Goal: Task Accomplishment & Management: Manage account settings

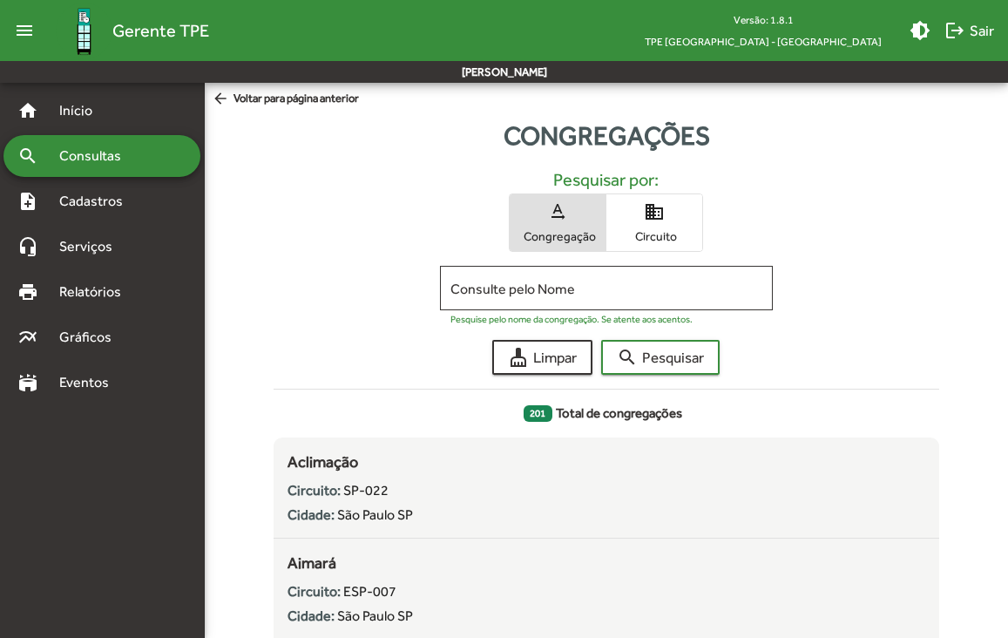
scroll to position [13428, 0]
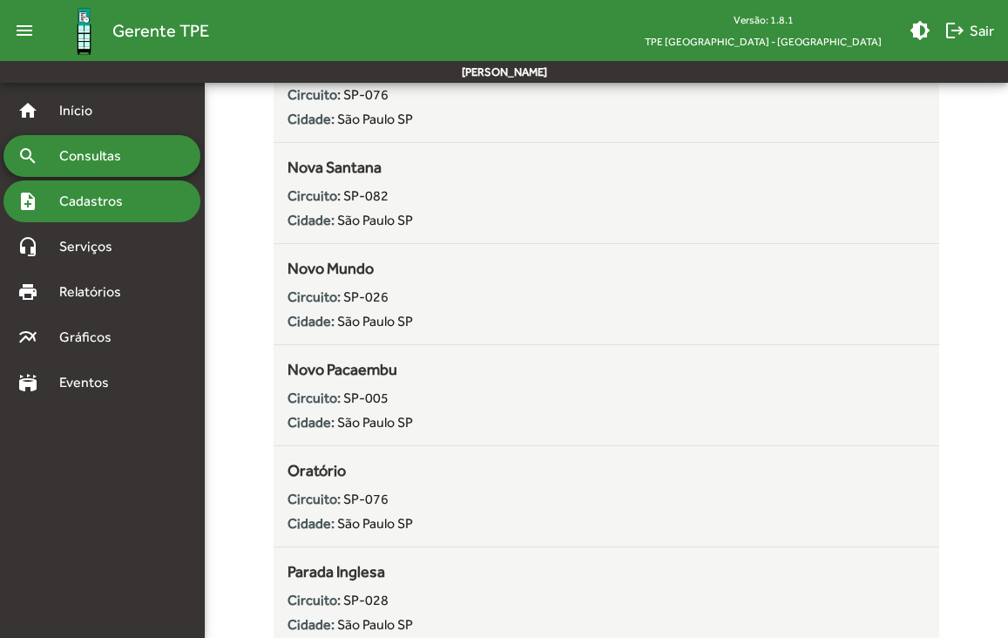
click at [105, 192] on span "Cadastros" at bounding box center [97, 201] width 97 height 21
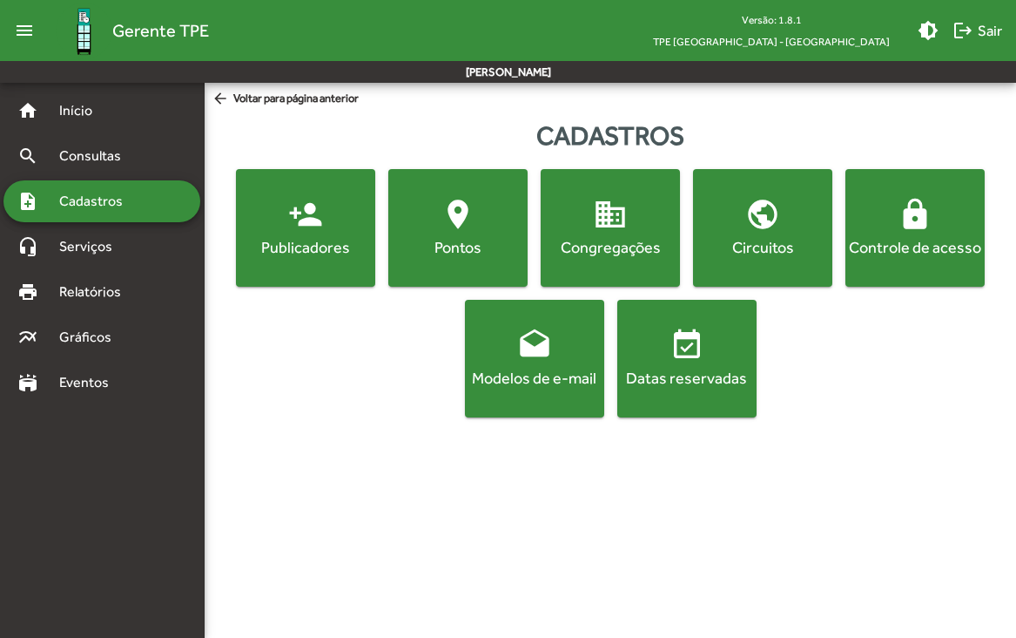
click at [899, 206] on mat-icon "lock" at bounding box center [915, 214] width 35 height 35
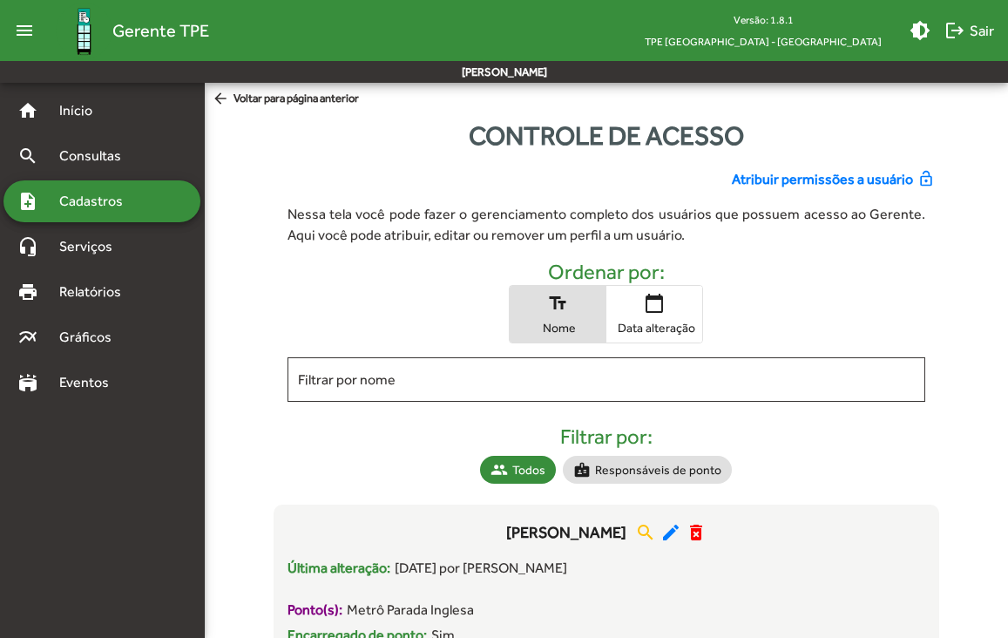
click at [878, 177] on span "Atribuir permissões a usuário" at bounding box center [822, 179] width 181 height 21
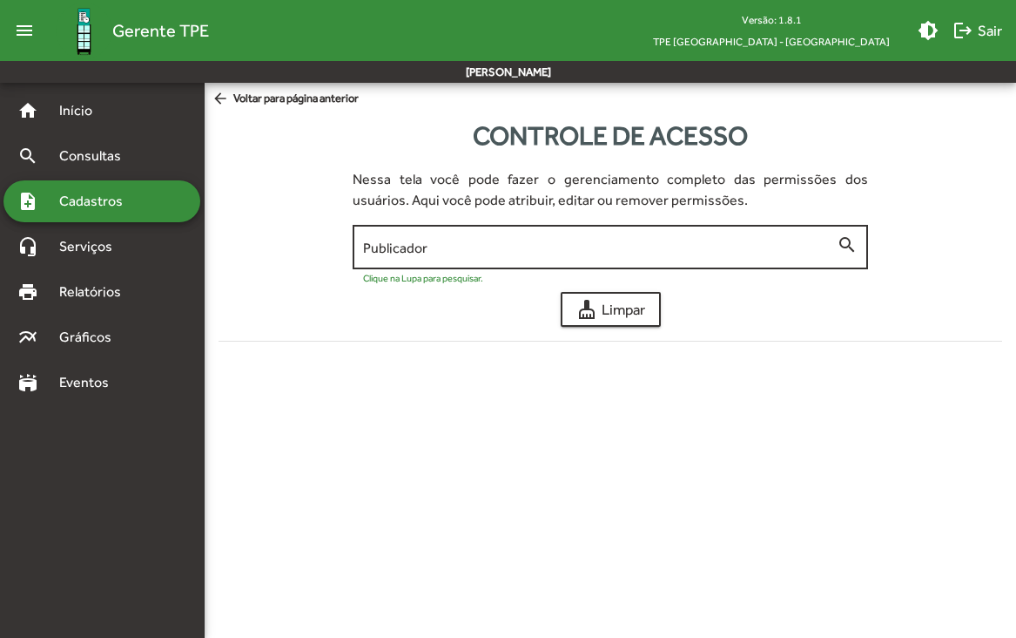
click at [405, 251] on input "Publicador" at bounding box center [600, 248] width 474 height 16
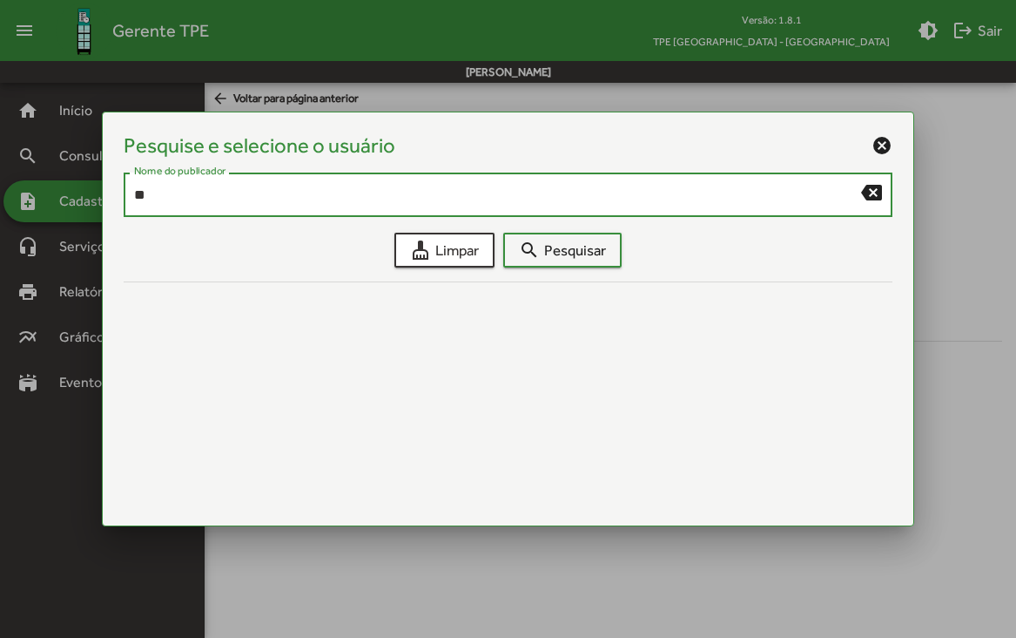
type input "*"
type input "*****"
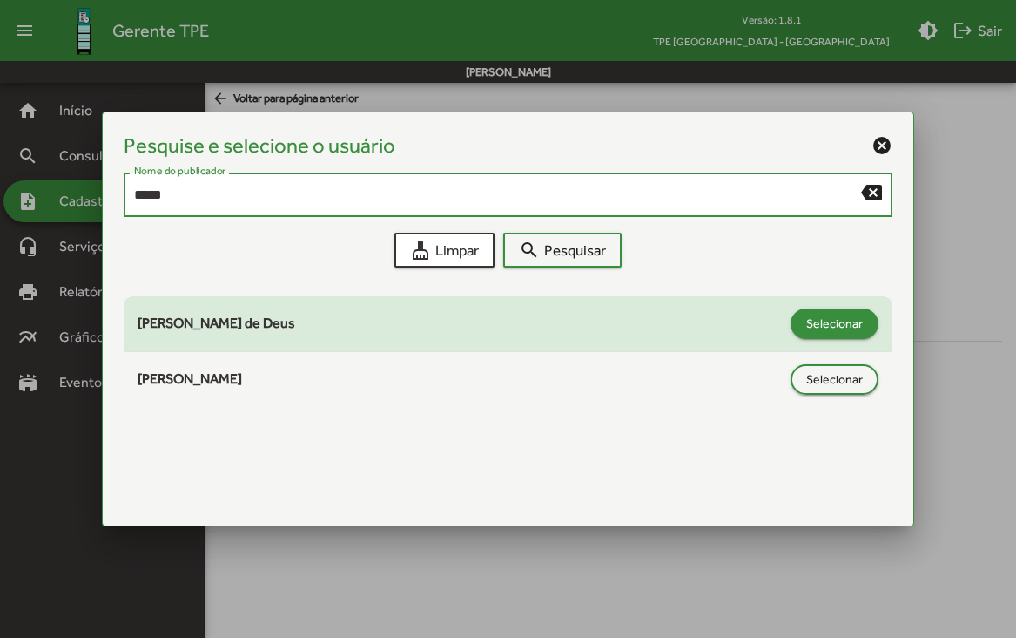
click at [839, 326] on span "Selecionar" at bounding box center [834, 322] width 57 height 31
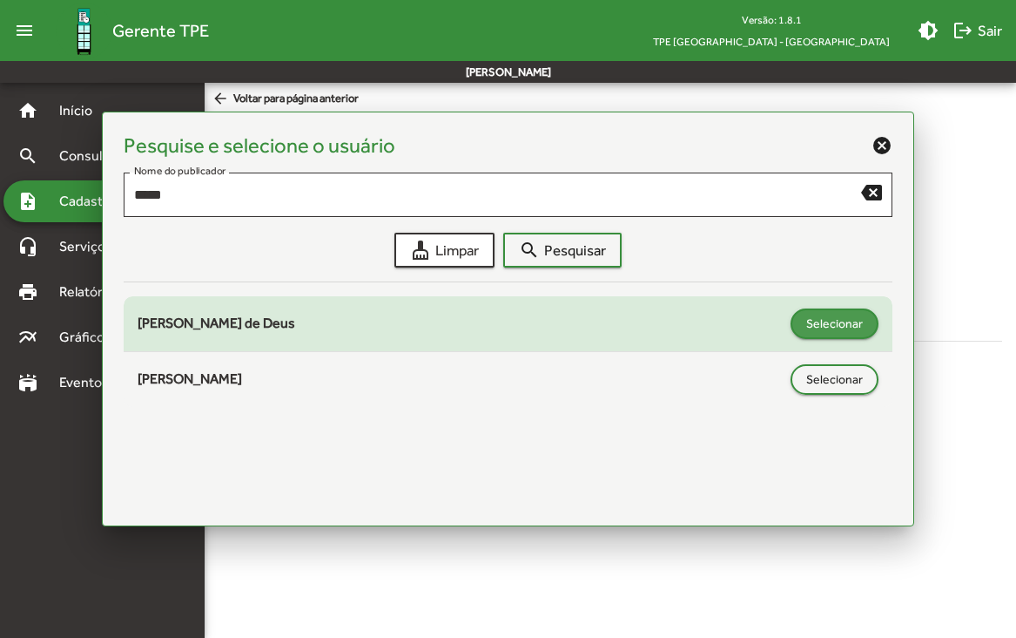
type input "**********"
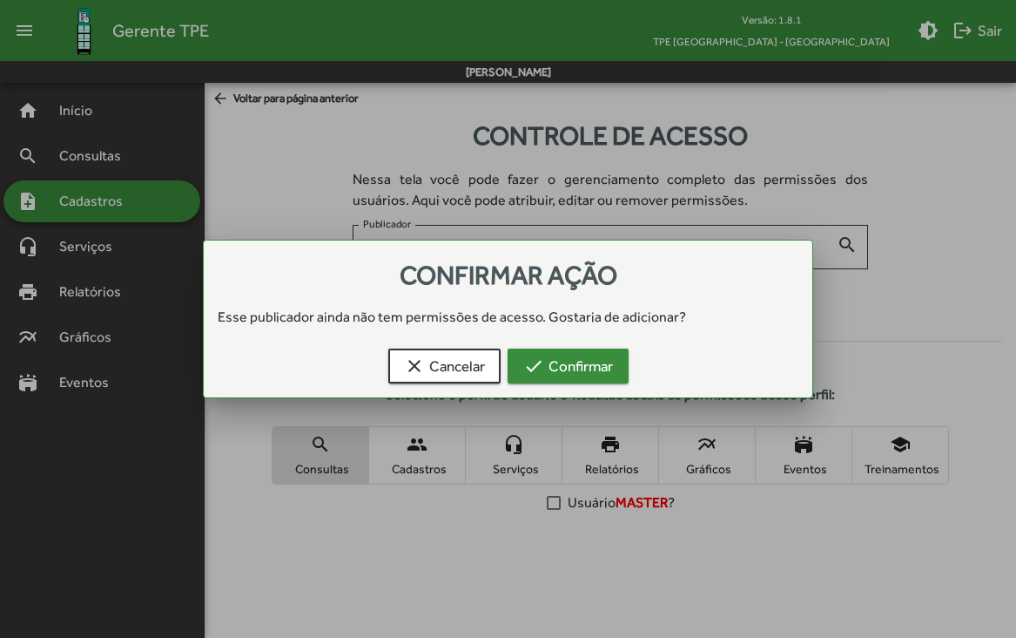
click at [584, 362] on span "check Confirmar" at bounding box center [568, 365] width 90 height 31
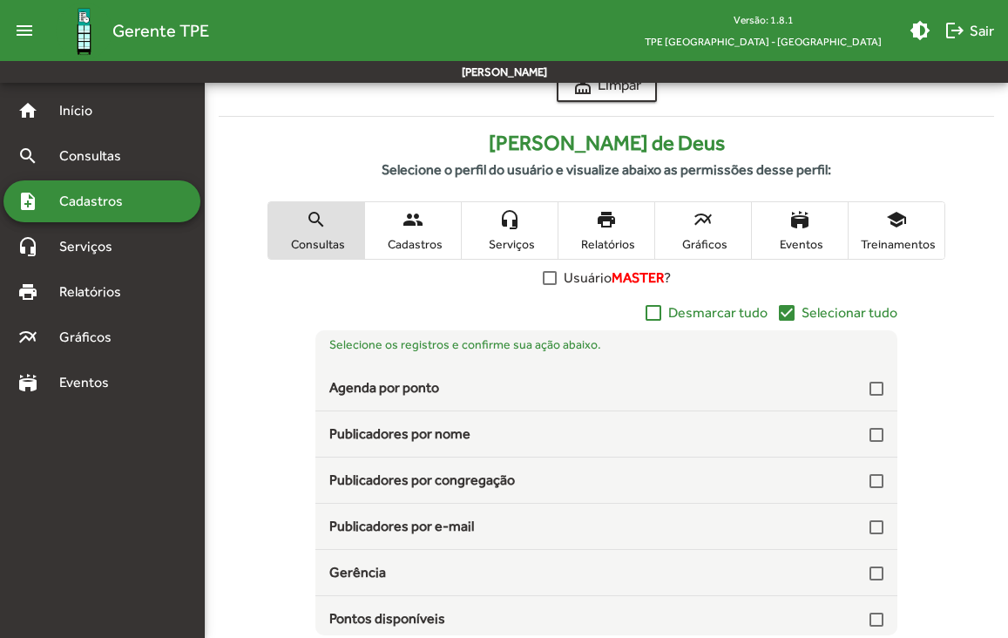
scroll to position [234, 0]
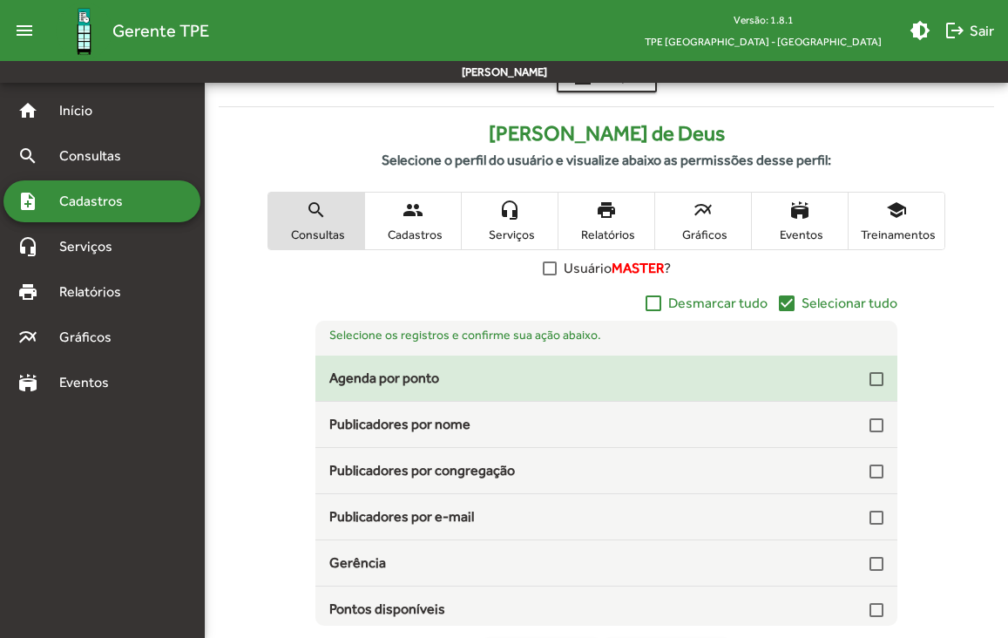
click at [869, 385] on div at bounding box center [876, 379] width 14 height 14
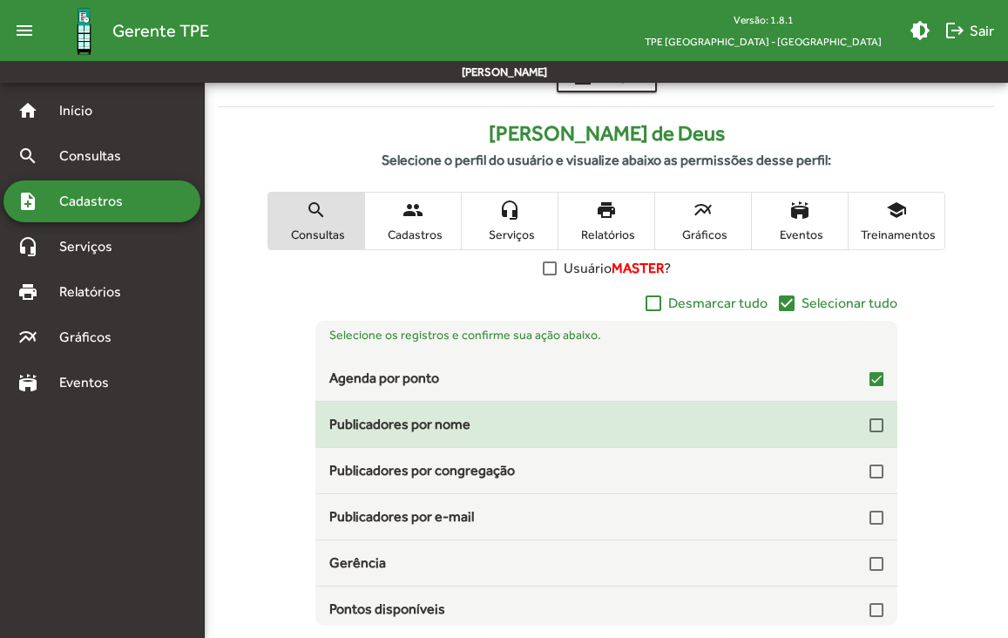
click at [869, 426] on div at bounding box center [876, 425] width 14 height 14
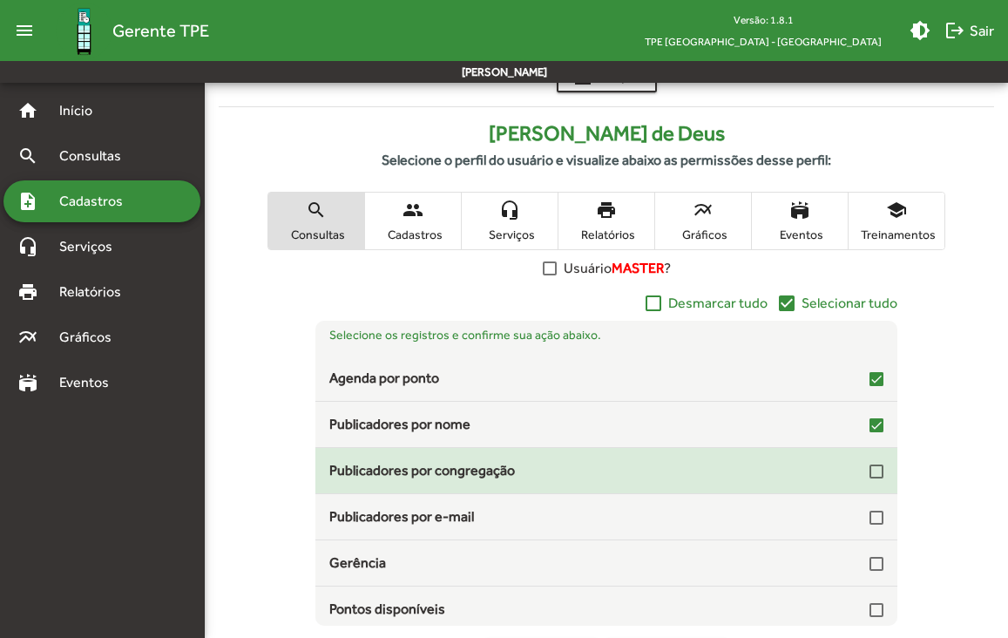
click at [869, 472] on div at bounding box center [876, 471] width 14 height 14
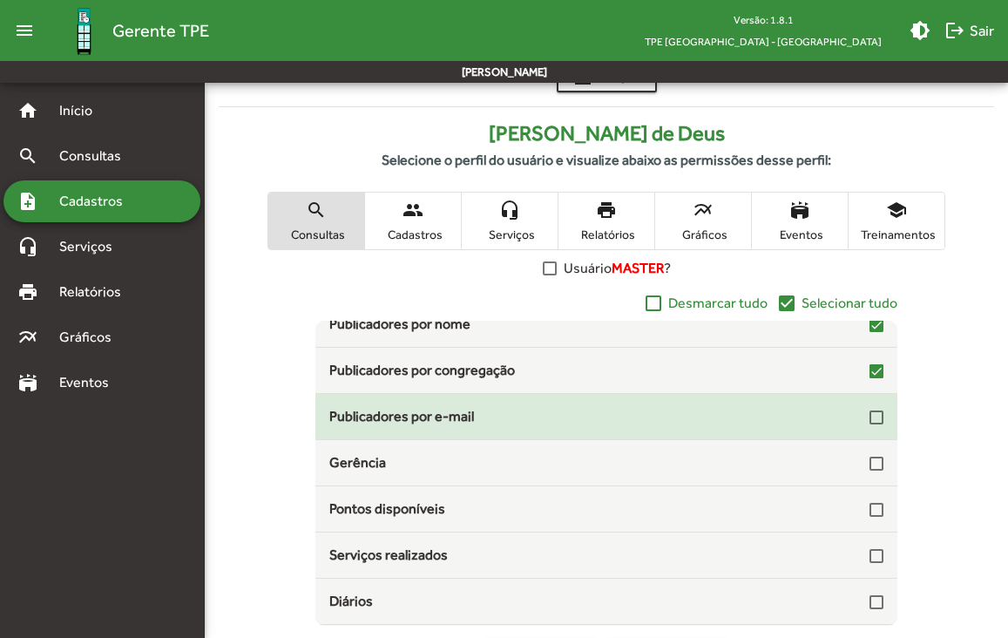
scroll to position [101, 0]
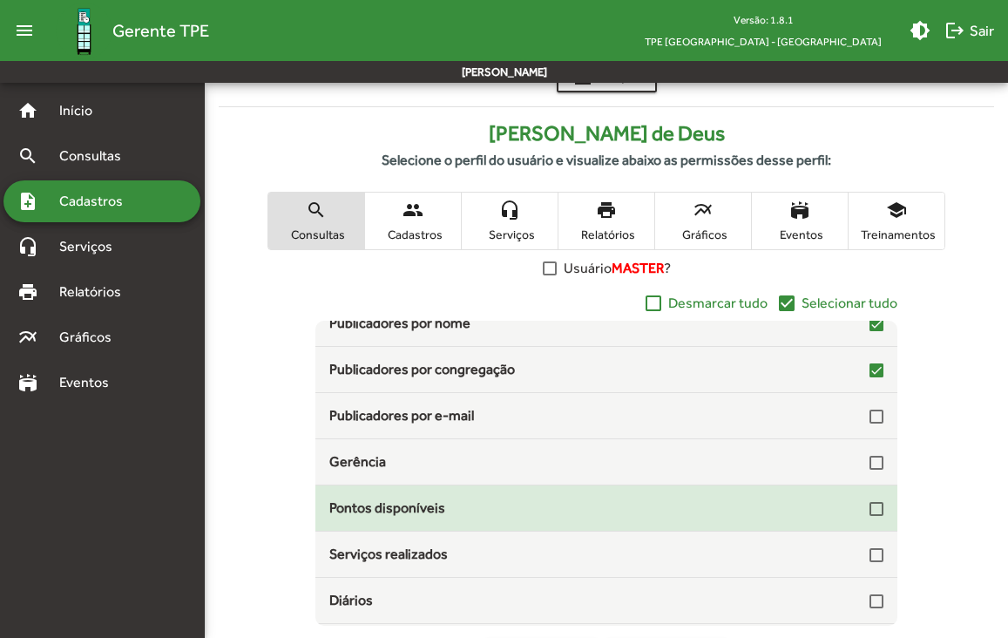
click at [869, 504] on div at bounding box center [876, 509] width 14 height 14
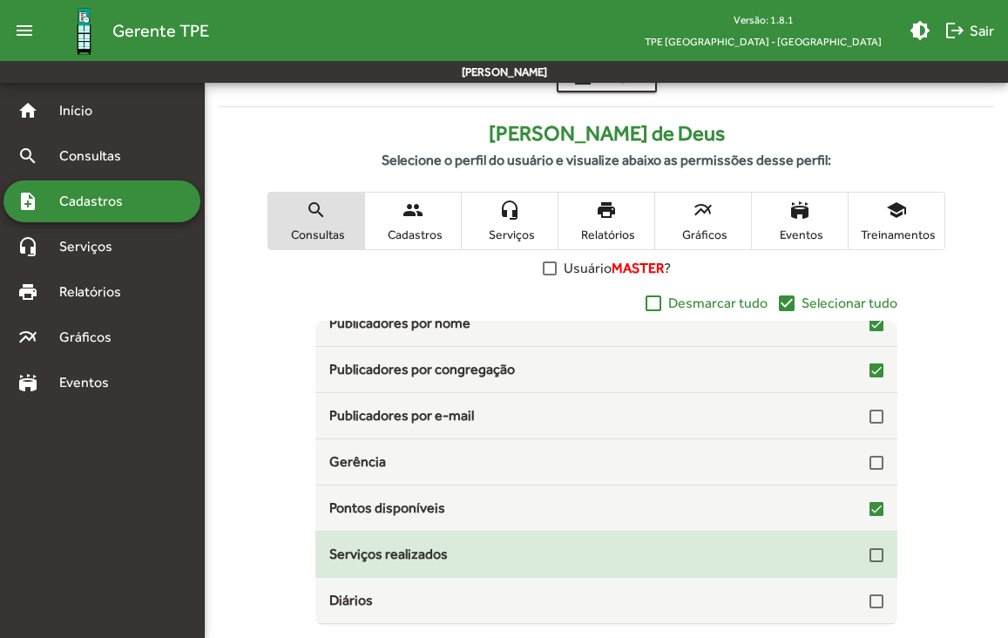
click at [869, 556] on div at bounding box center [876, 555] width 14 height 14
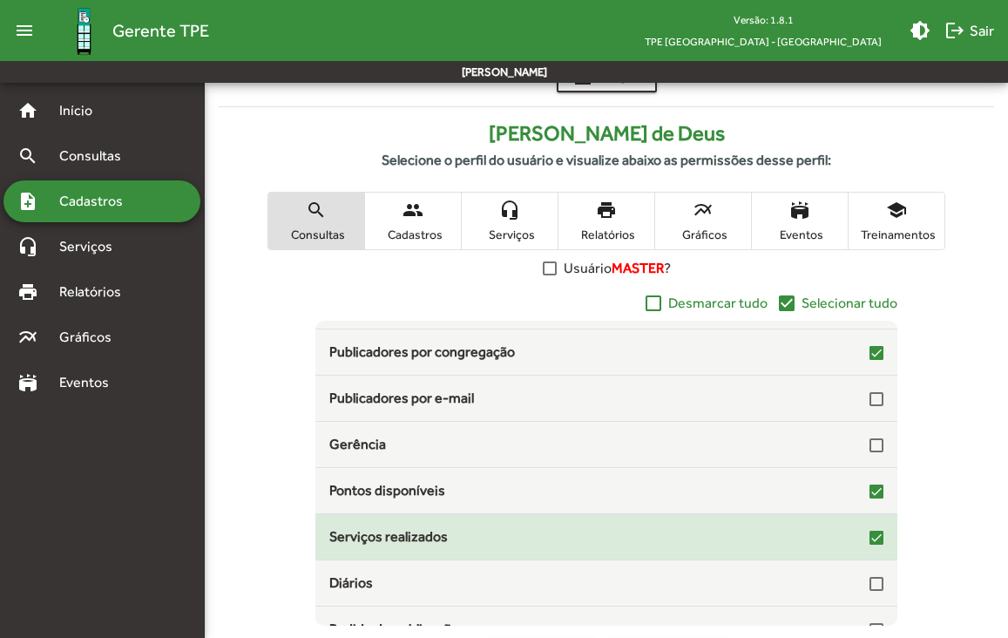
scroll to position [119, 0]
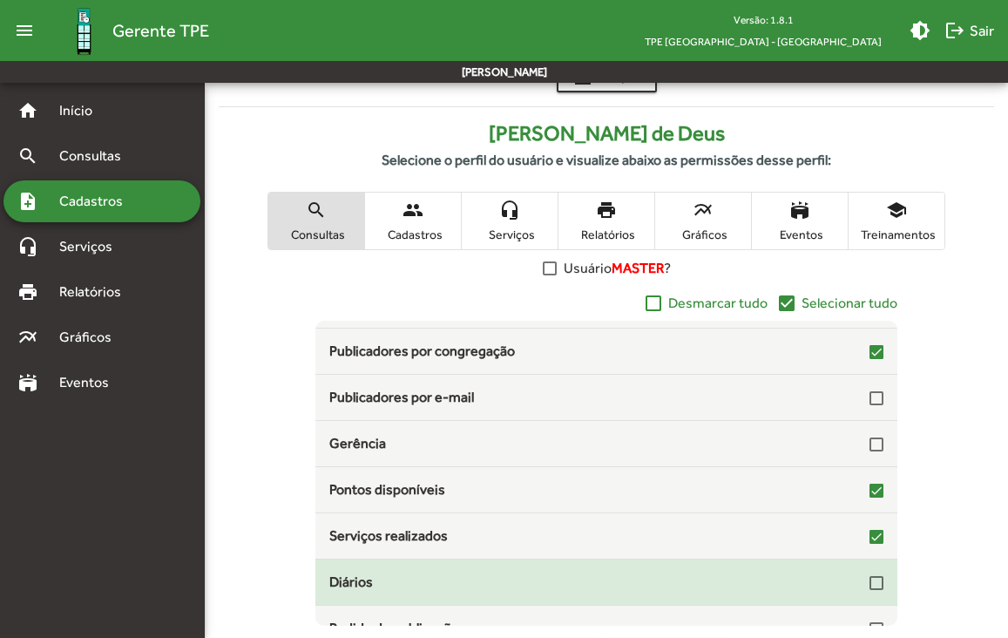
click at [869, 583] on div at bounding box center [876, 583] width 14 height 14
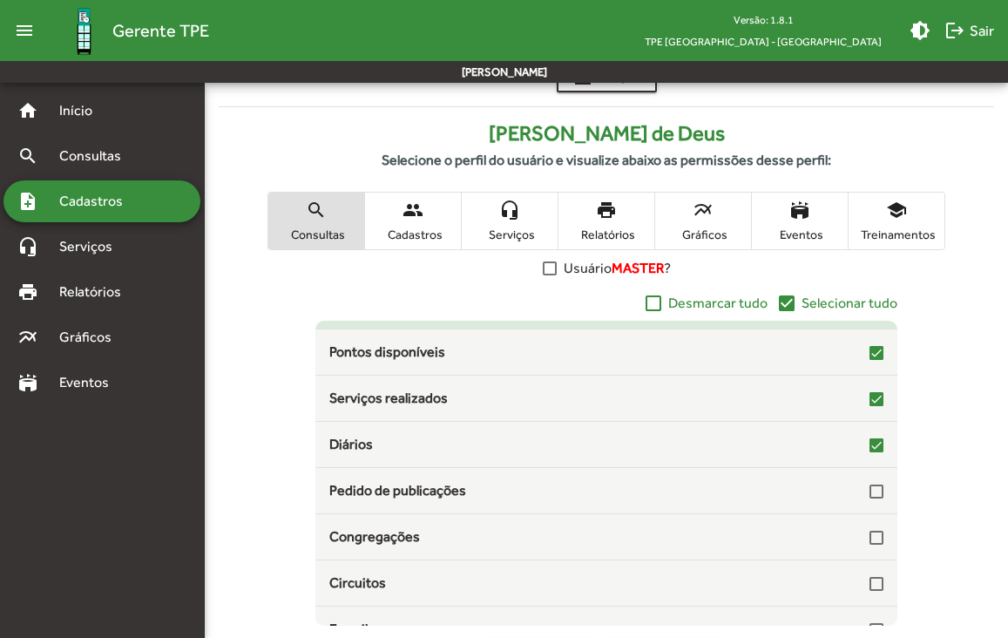
scroll to position [274, 0]
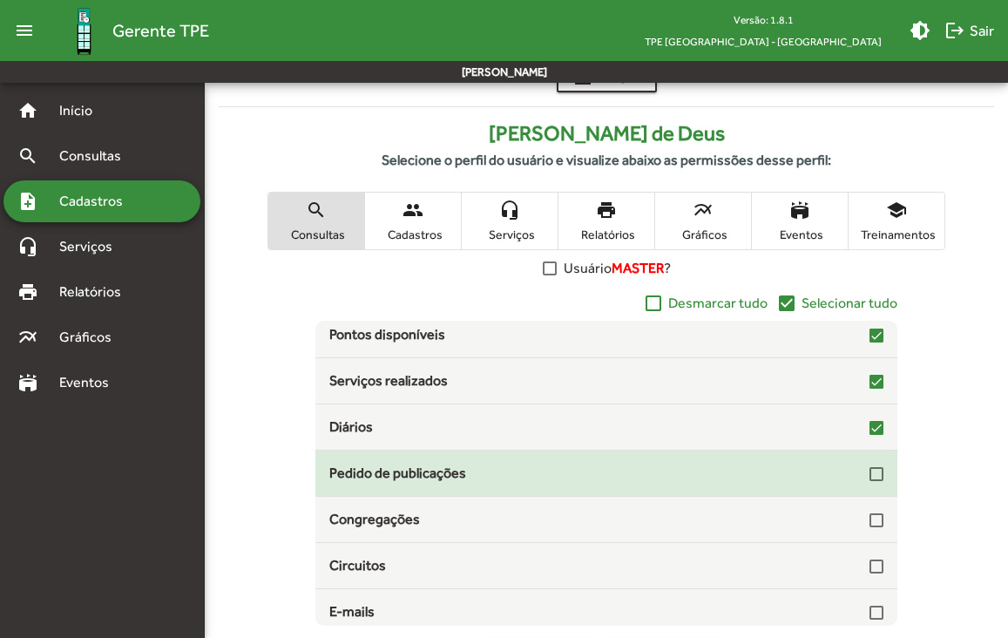
click at [869, 471] on div at bounding box center [876, 474] width 14 height 14
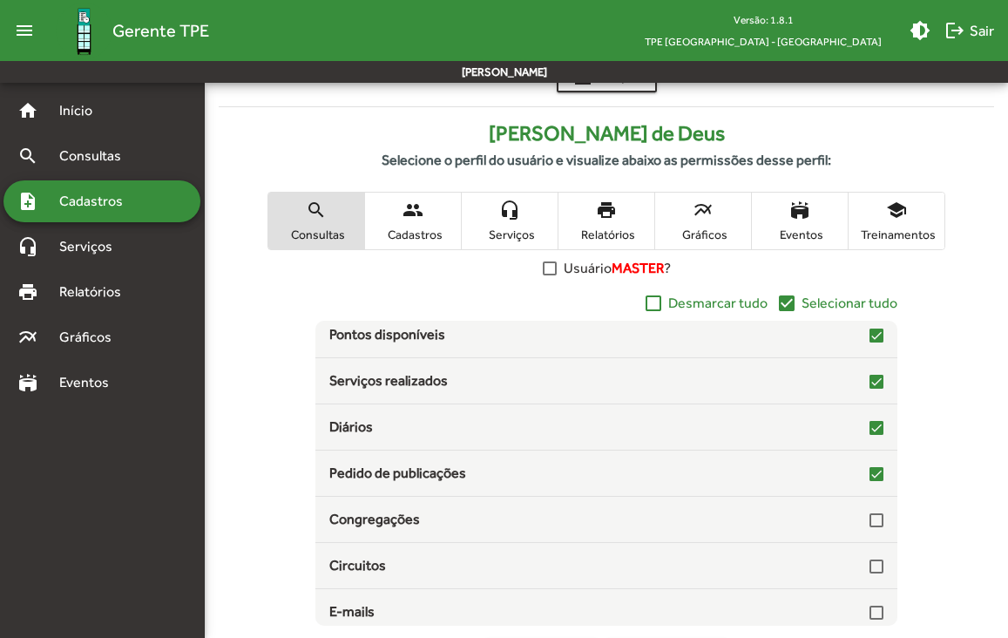
click at [540, 226] on span "Serviços" at bounding box center [509, 234] width 87 height 16
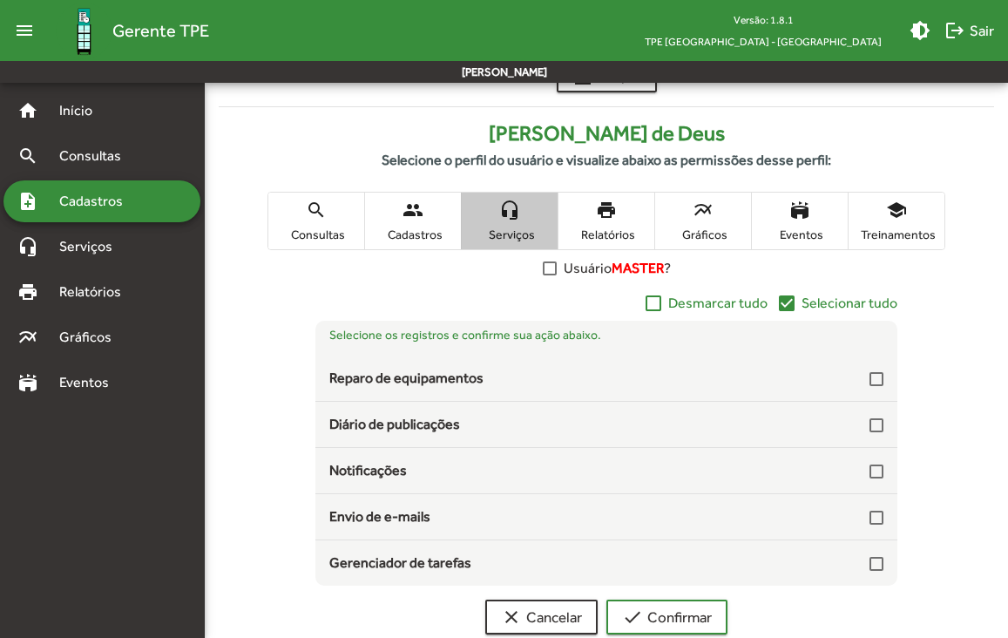
scroll to position [0, 0]
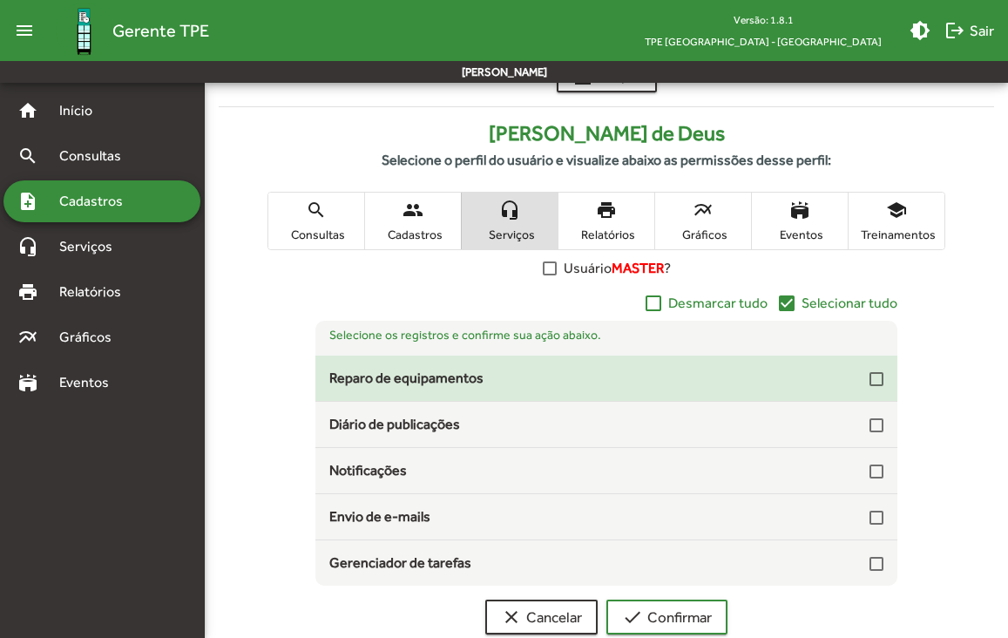
click at [881, 379] on div at bounding box center [876, 379] width 14 height 14
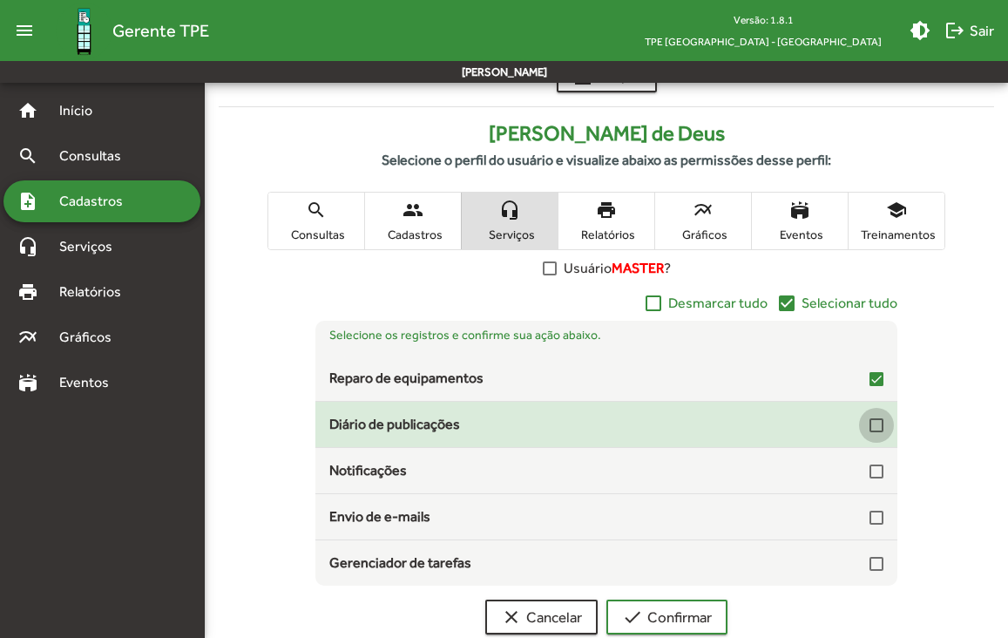
click at [877, 424] on div at bounding box center [876, 425] width 14 height 14
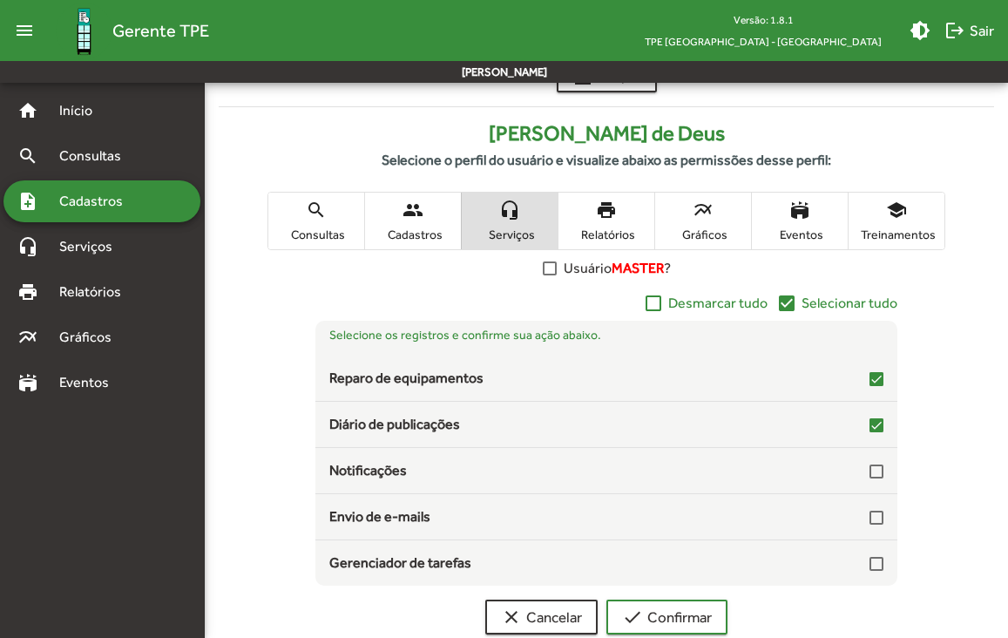
click at [622, 236] on span "Relatórios" at bounding box center [606, 234] width 87 height 16
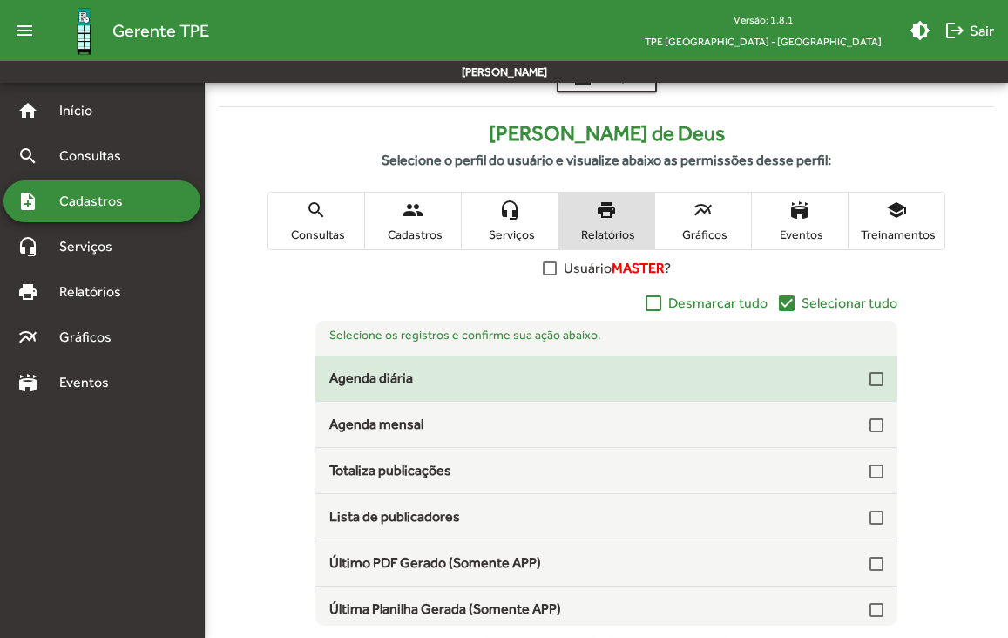
click at [869, 382] on div at bounding box center [876, 379] width 14 height 14
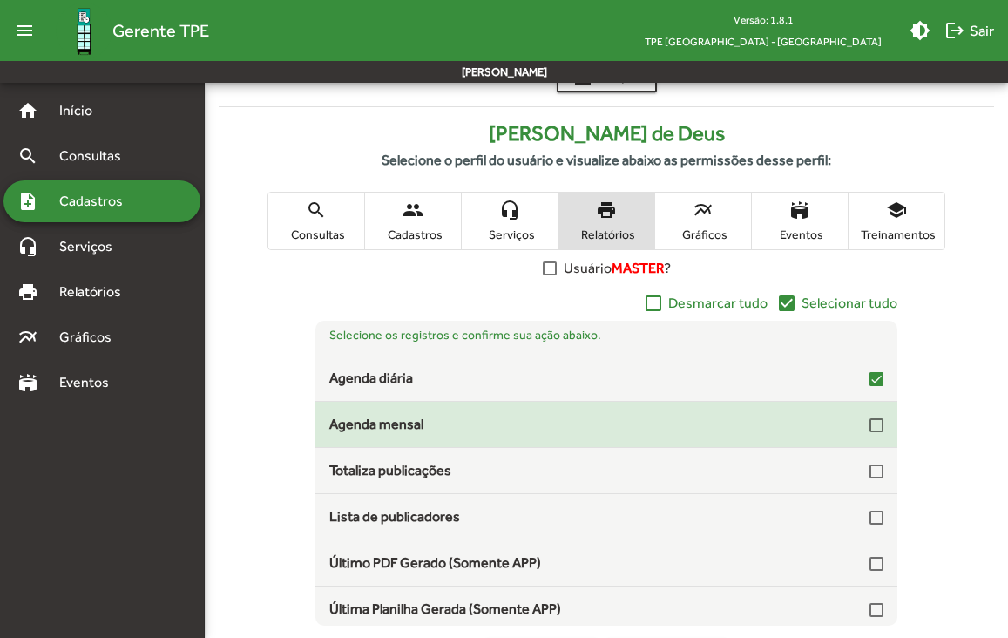
click at [869, 426] on div at bounding box center [876, 425] width 14 height 14
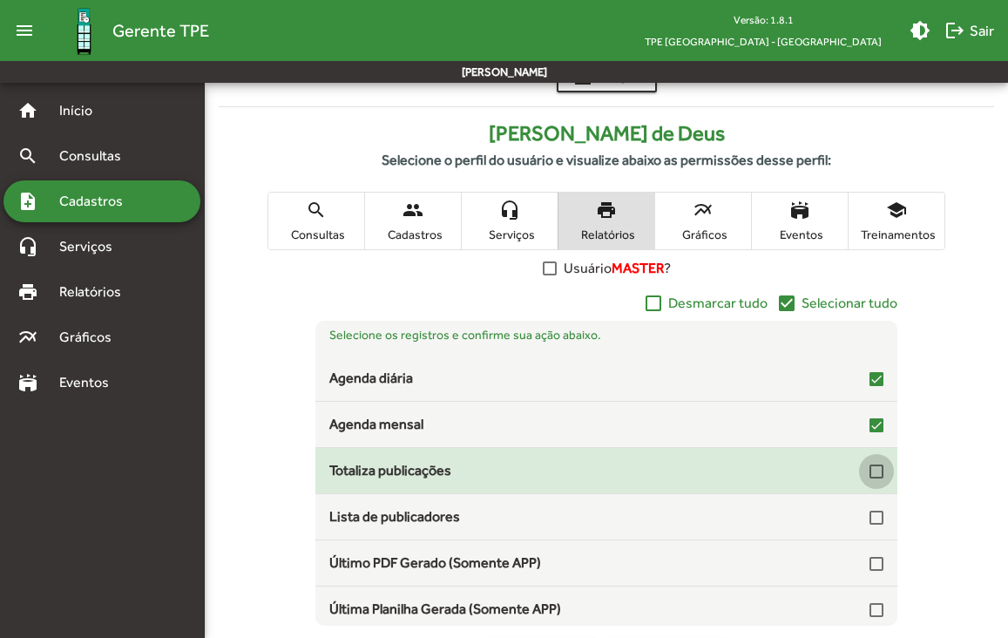
click at [872, 471] on div at bounding box center [876, 471] width 14 height 14
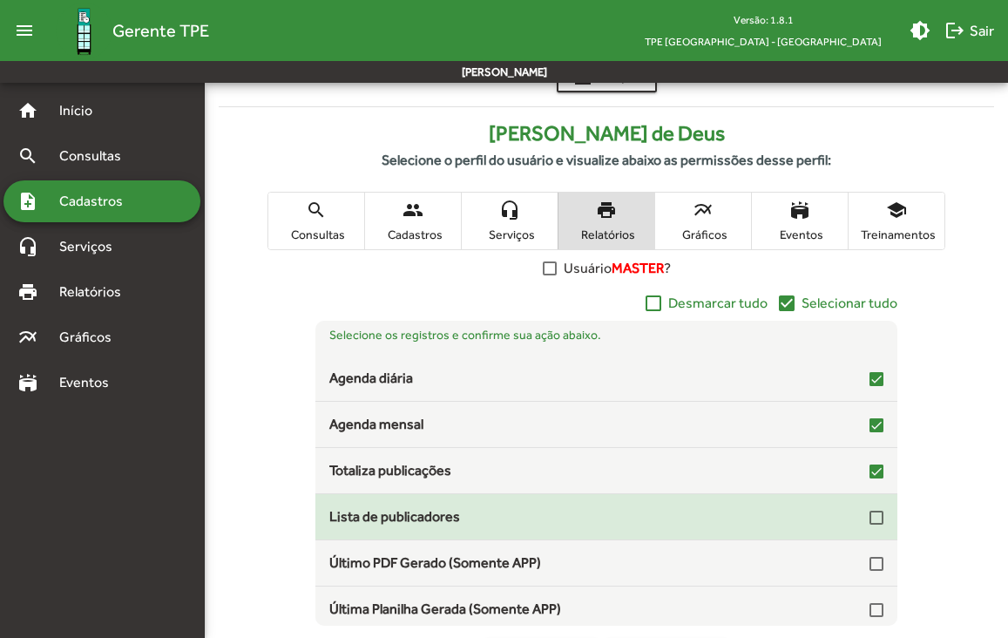
scroll to position [52, 0]
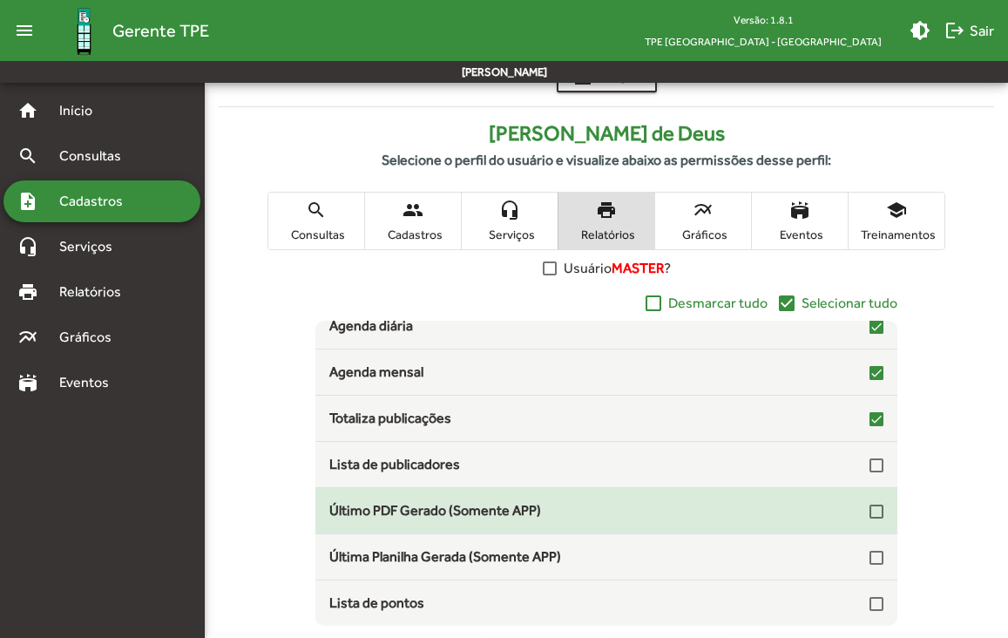
click at [869, 511] on div at bounding box center [876, 511] width 14 height 14
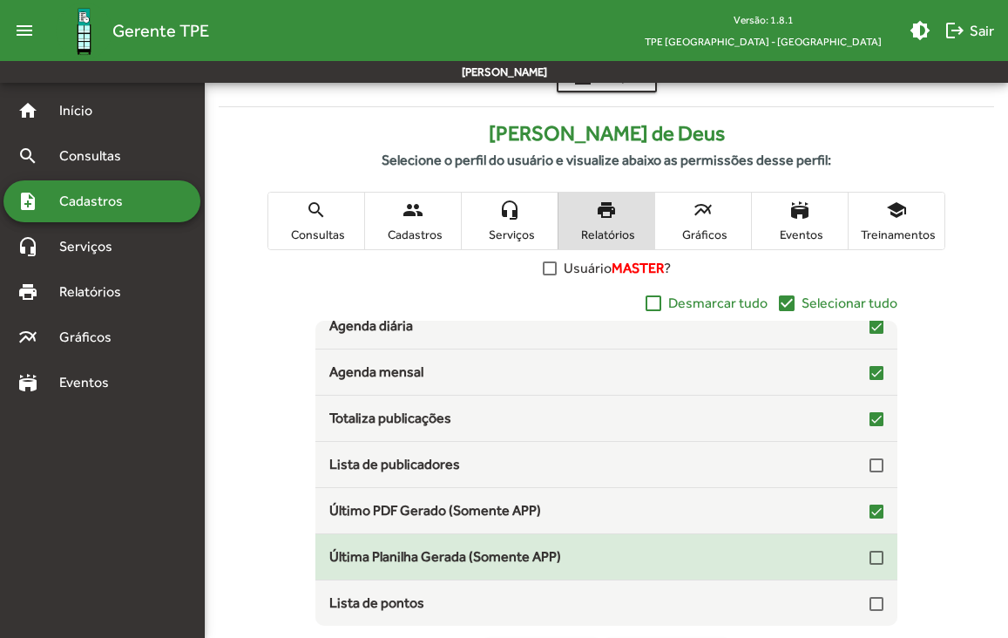
click at [869, 558] on div at bounding box center [876, 557] width 14 height 14
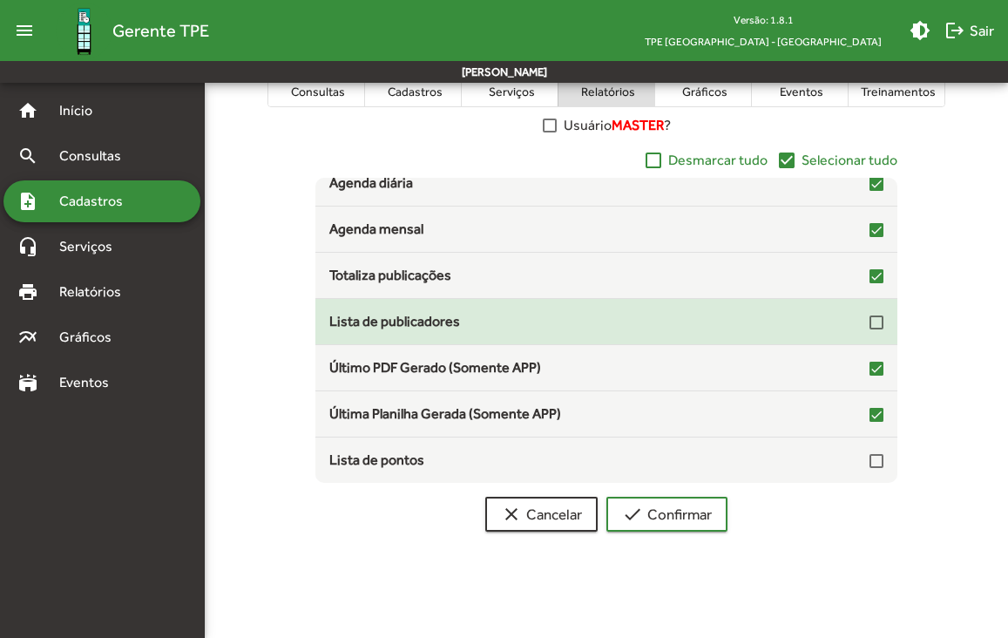
scroll to position [379, 0]
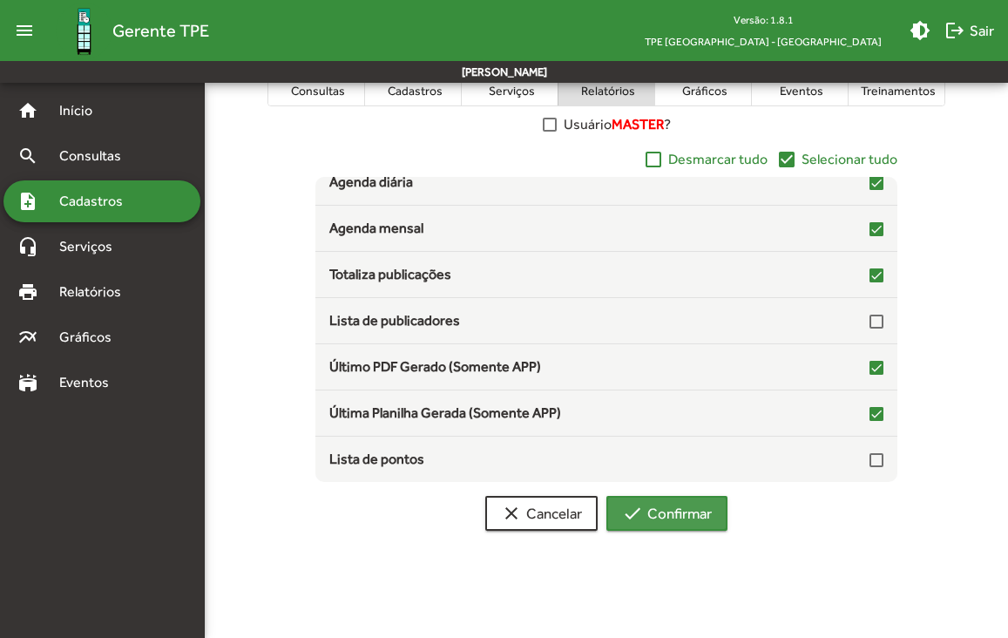
click at [675, 517] on span "check Confirmar" at bounding box center [667, 512] width 90 height 31
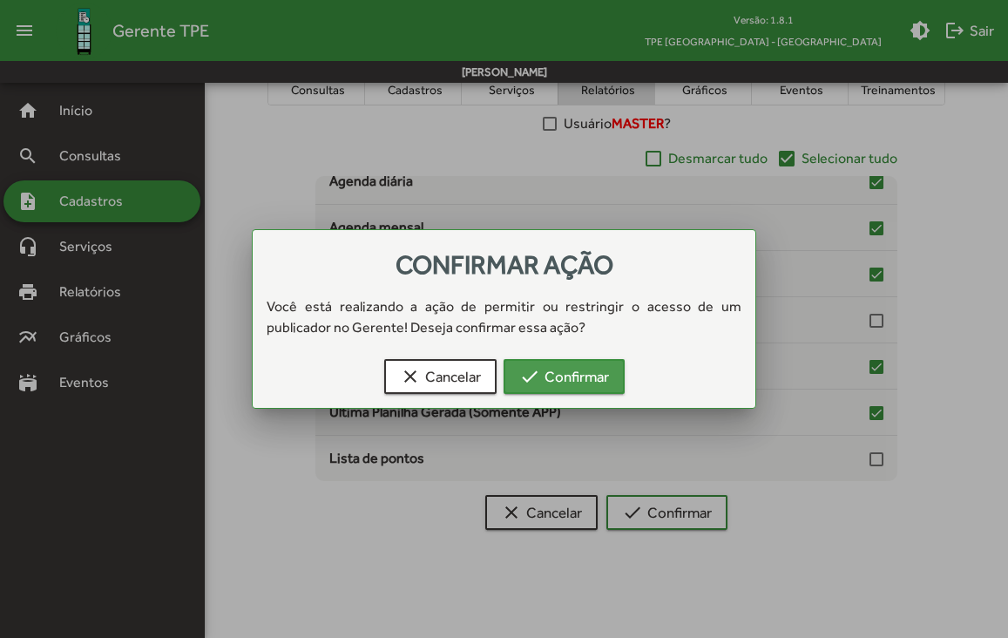
click at [575, 383] on span "check Confirmar" at bounding box center [564, 376] width 90 height 31
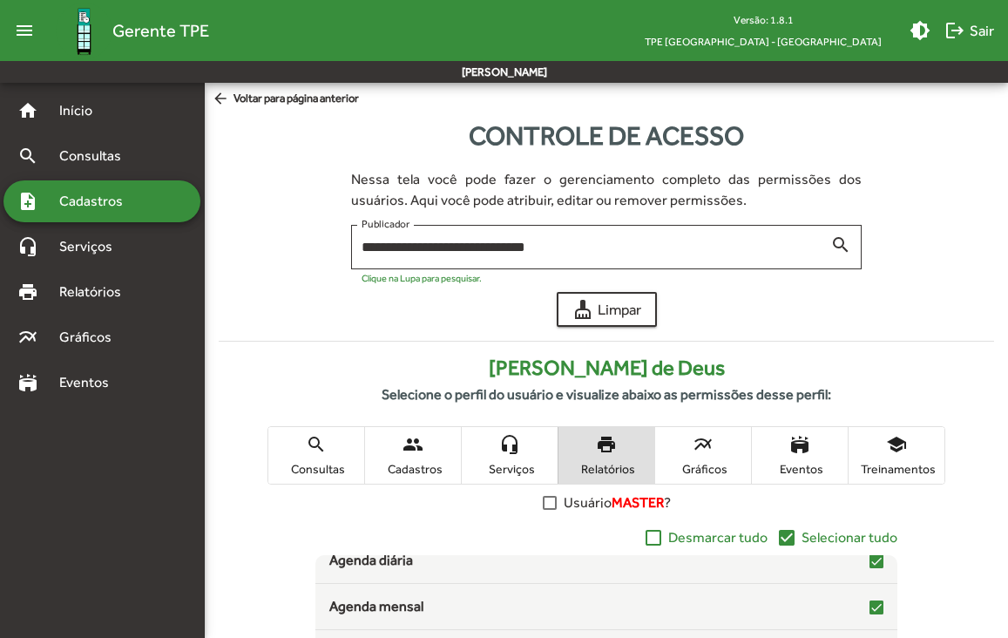
scroll to position [379, 0]
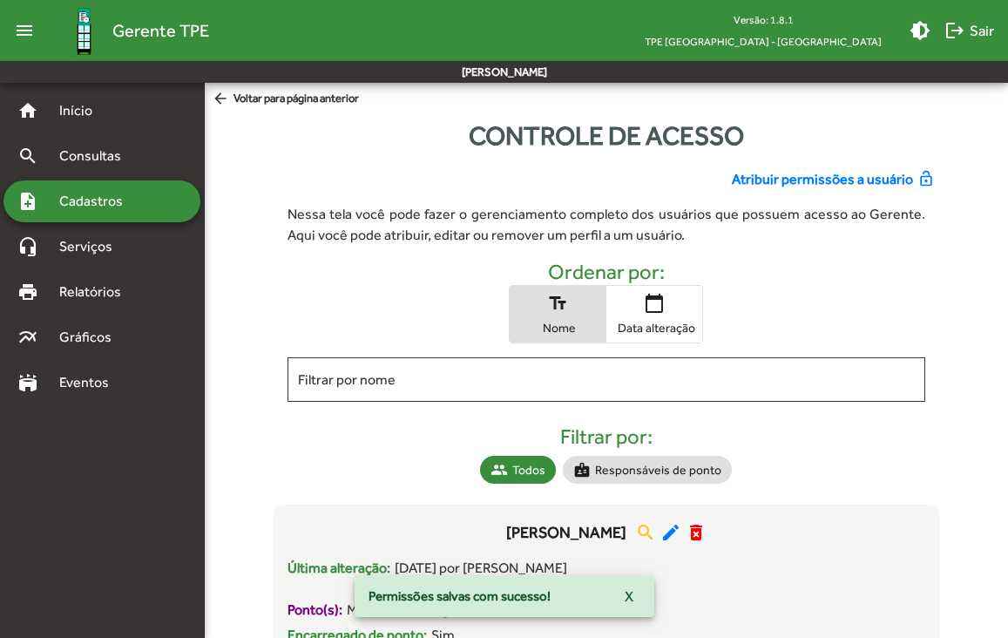
click at [81, 198] on span "Cadastros" at bounding box center [97, 201] width 97 height 21
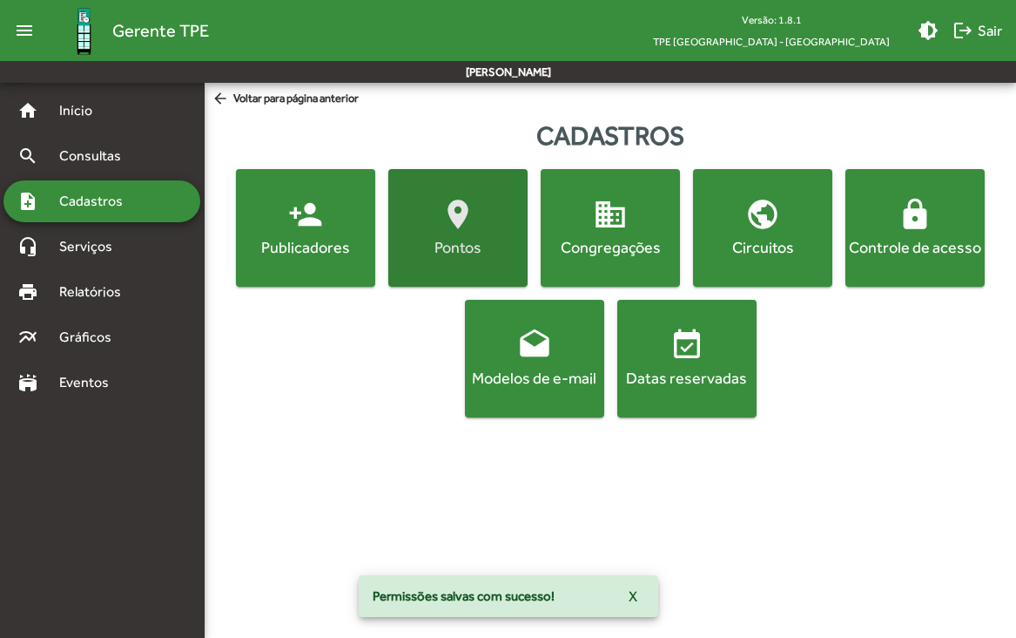
click at [442, 213] on mat-icon "location_on" at bounding box center [458, 214] width 35 height 35
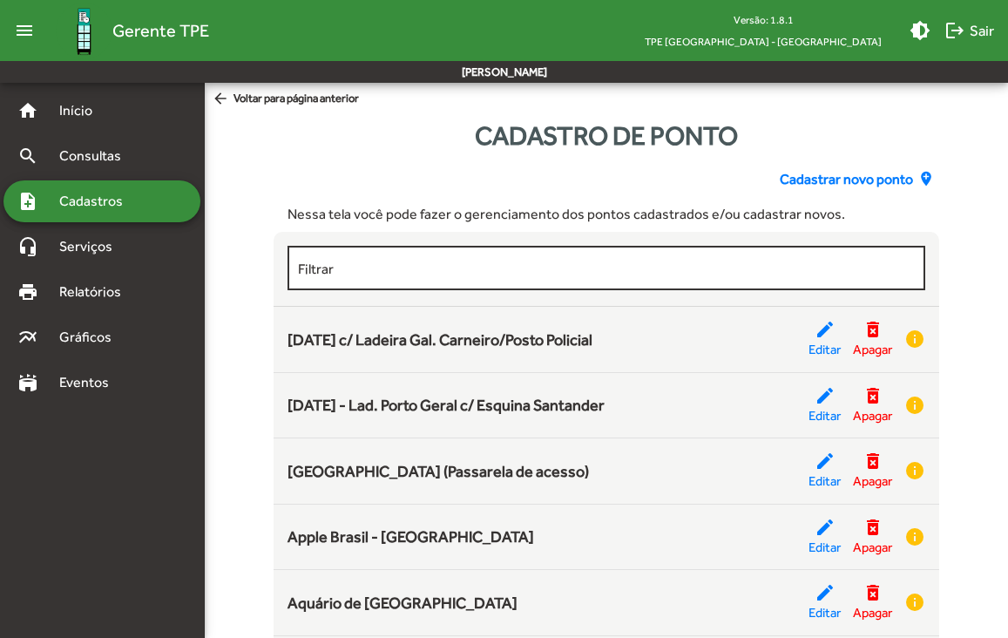
click at [479, 260] on div "Filtrar" at bounding box center [606, 266] width 617 height 48
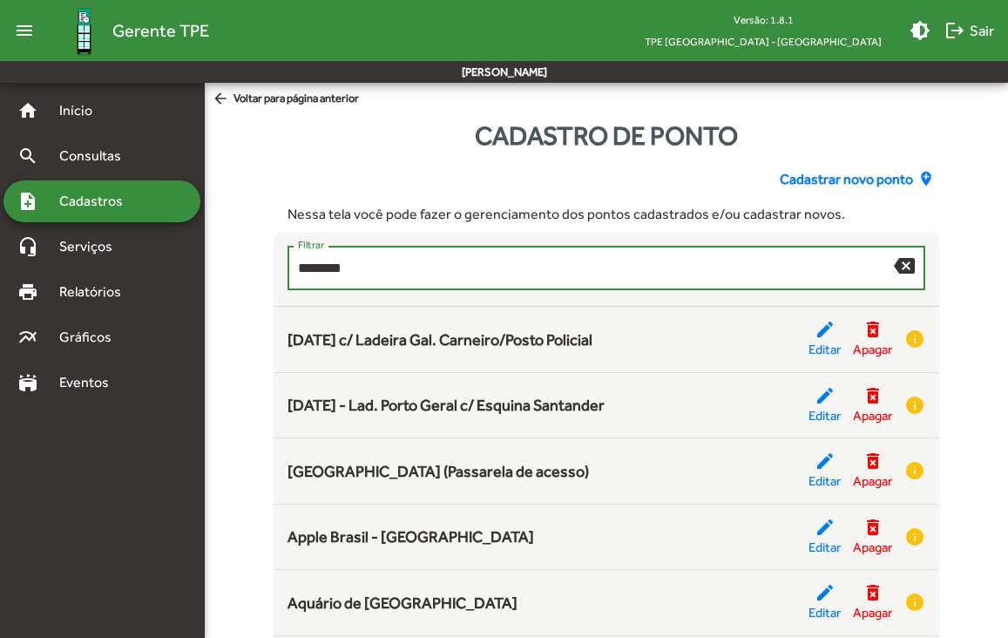
type input "********"
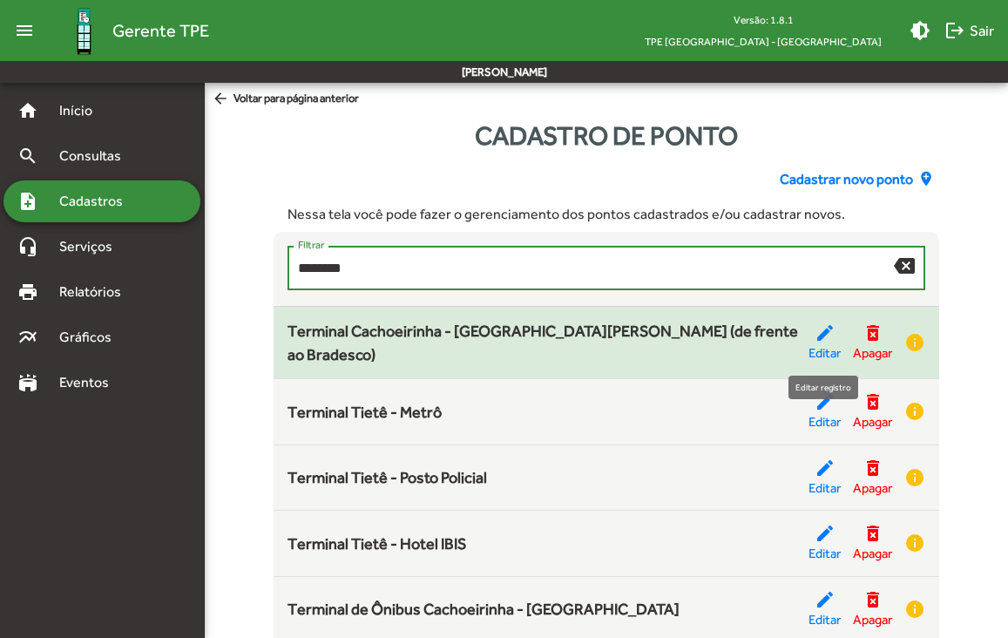
click at [832, 329] on mat-icon "edit" at bounding box center [824, 332] width 21 height 21
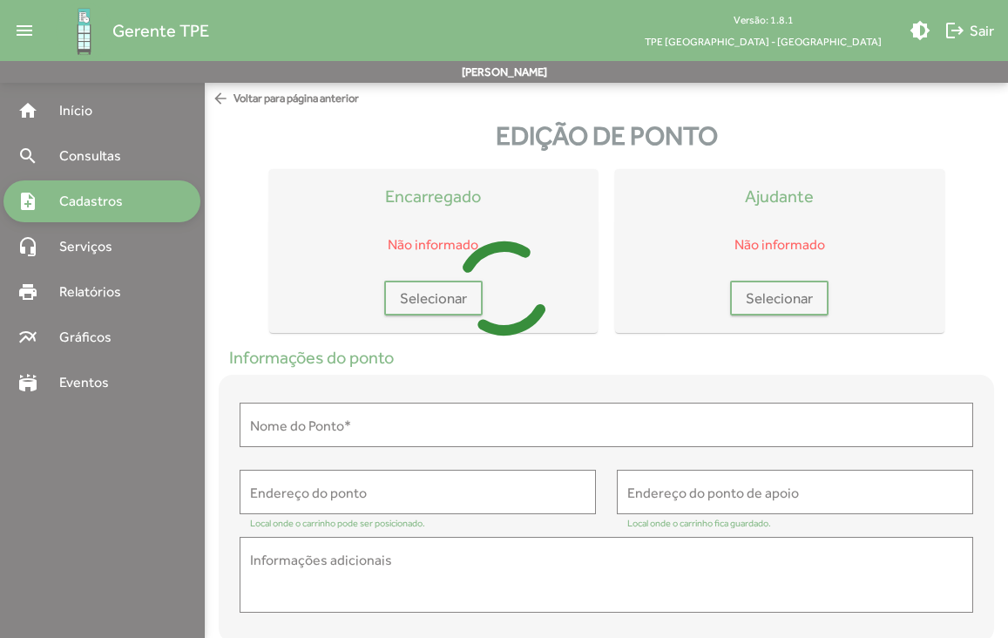
type input "**********"
type textarea "**********"
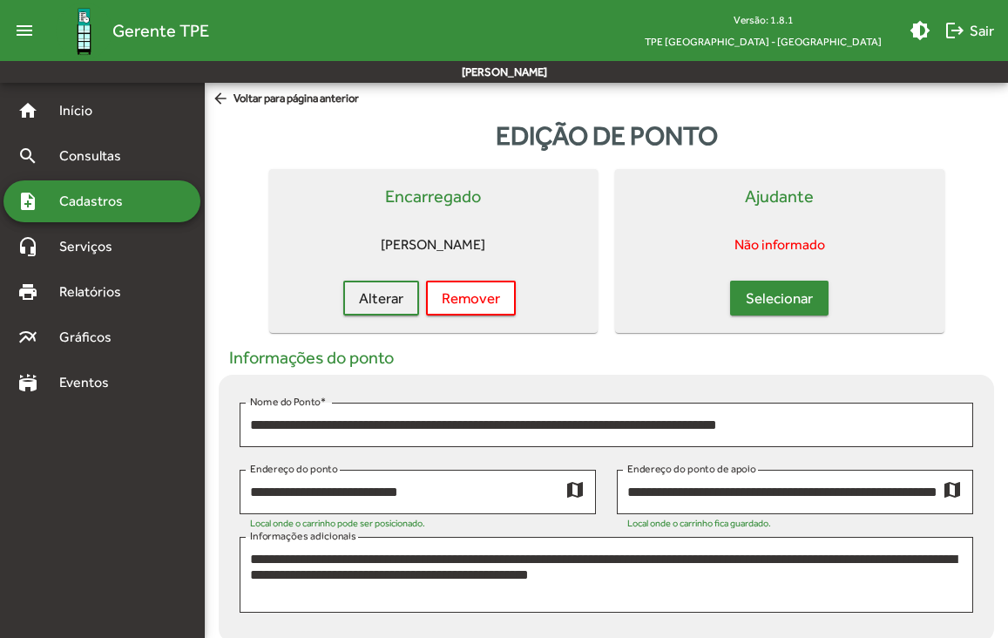
click at [809, 307] on span "Selecionar" at bounding box center [779, 297] width 67 height 31
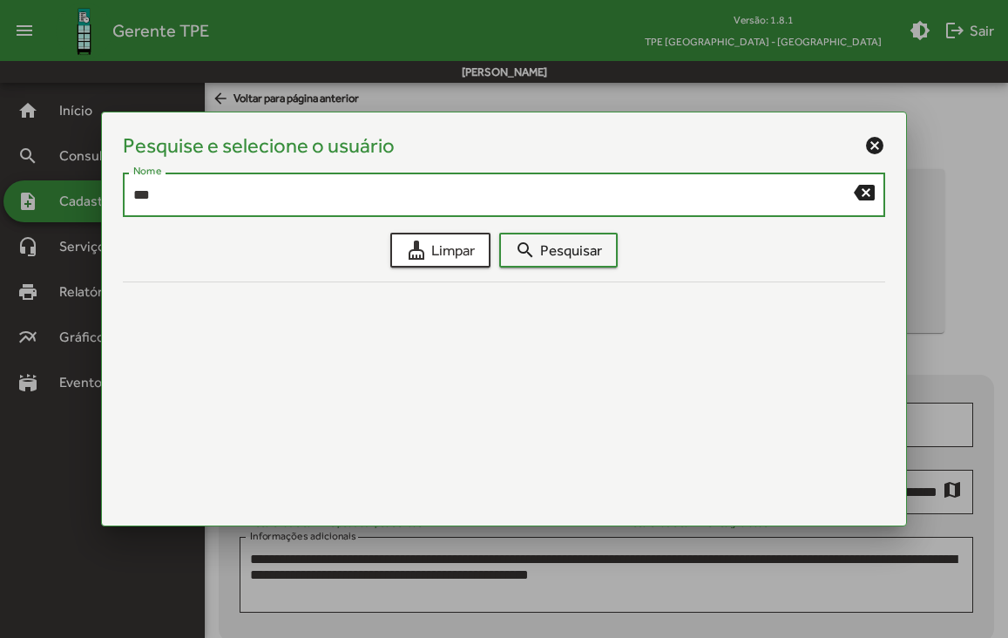
type input "***"
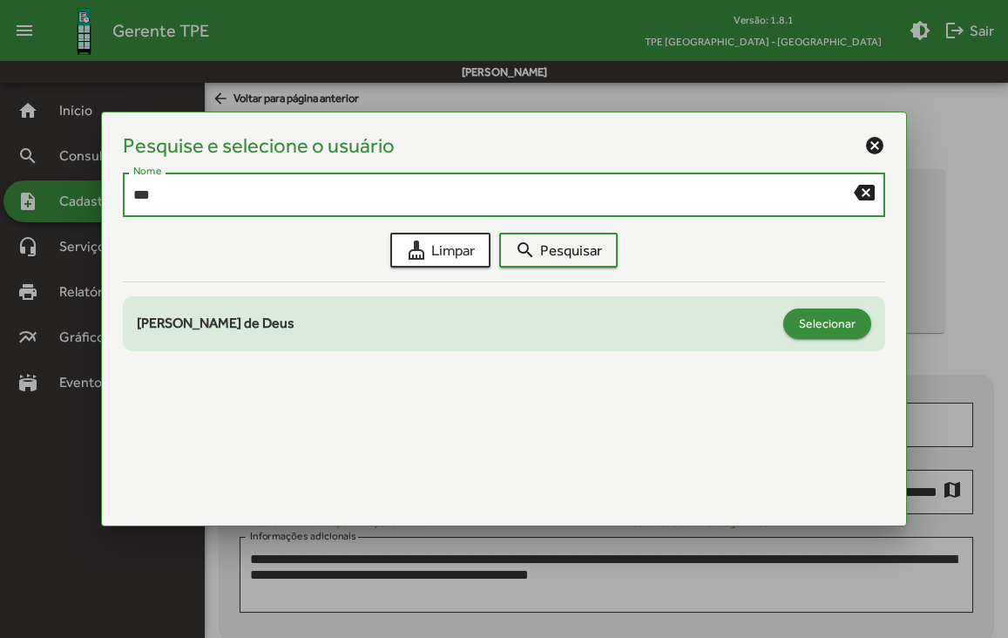
click at [849, 316] on span "Selecionar" at bounding box center [827, 322] width 57 height 31
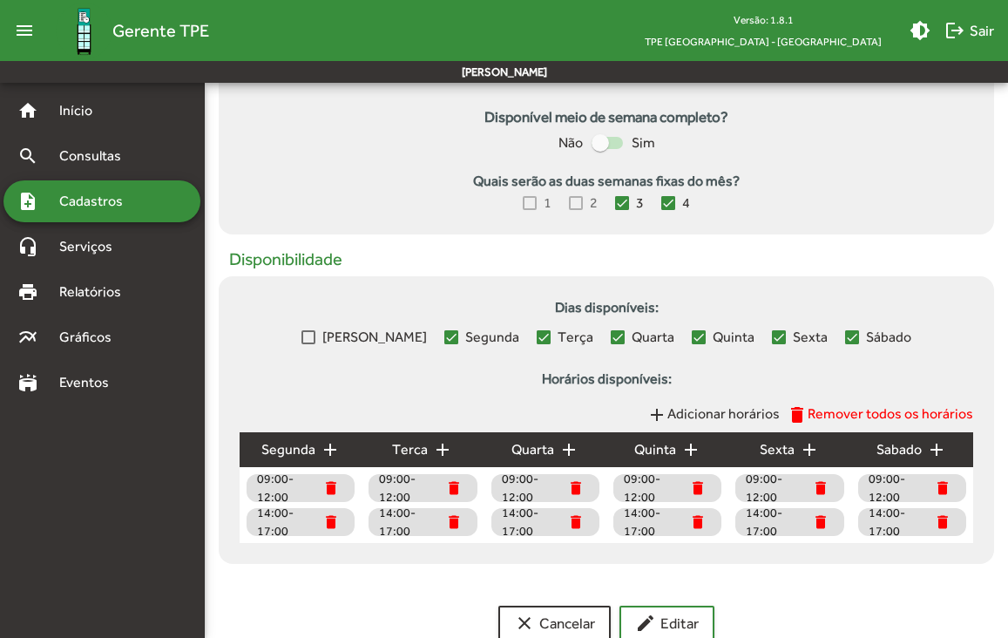
scroll to position [788, 0]
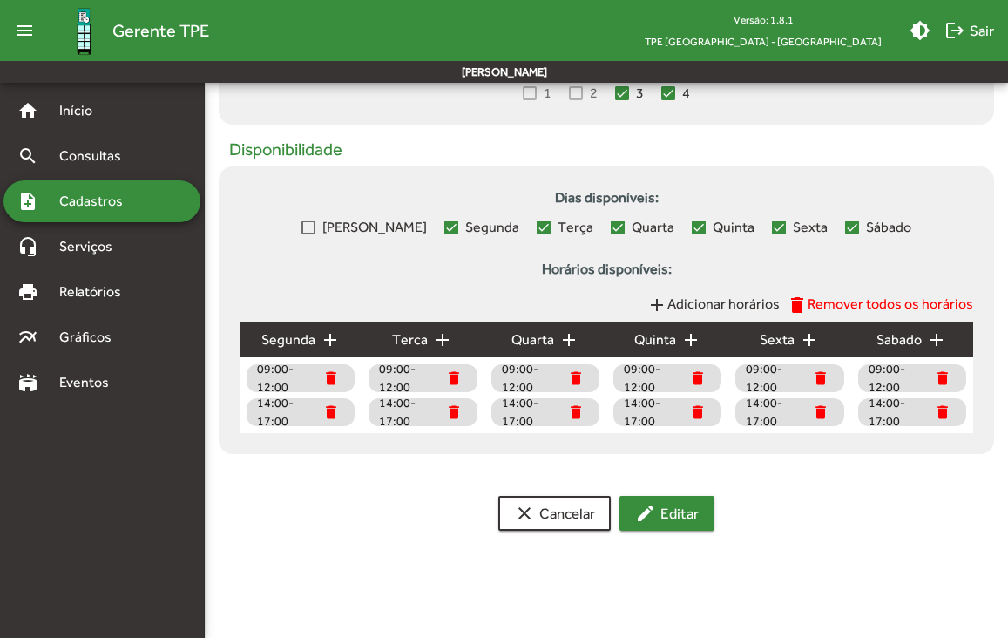
click at [653, 505] on mat-icon "edit" at bounding box center [645, 513] width 21 height 21
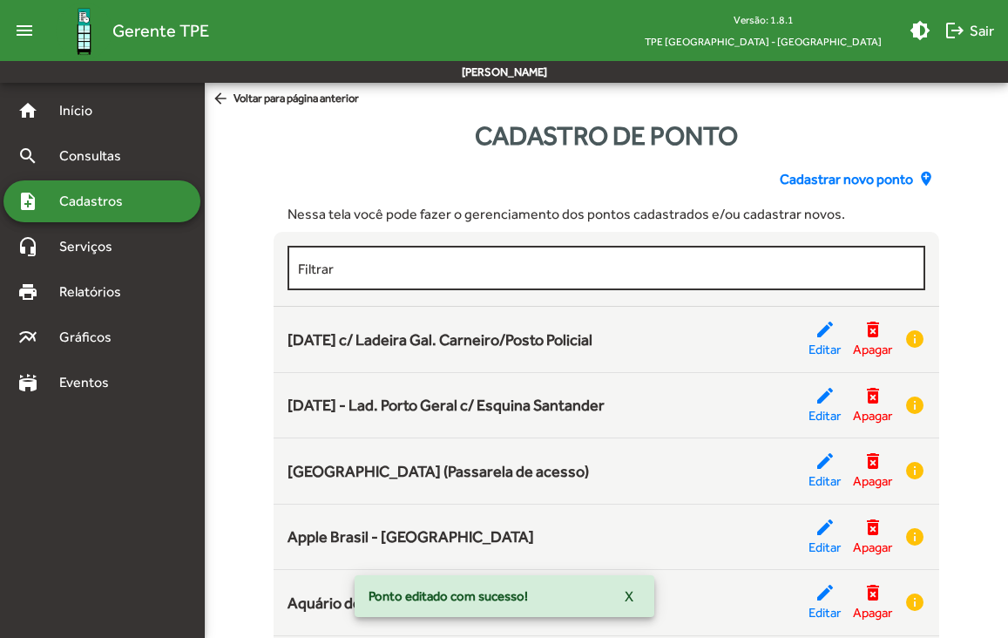
click at [429, 260] on div "Filtrar" at bounding box center [606, 266] width 617 height 48
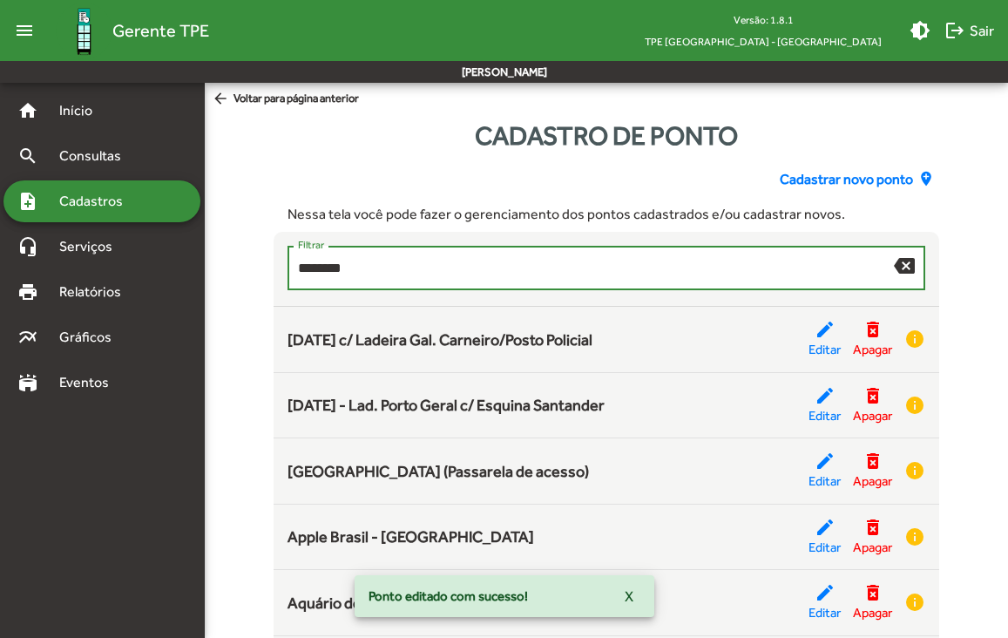
type input "********"
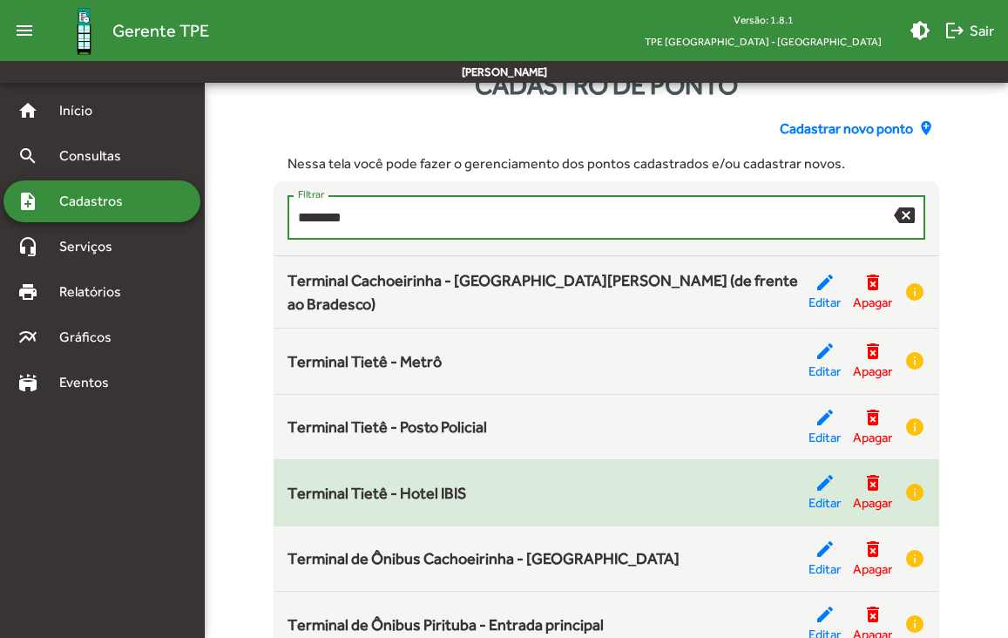
scroll to position [98, 0]
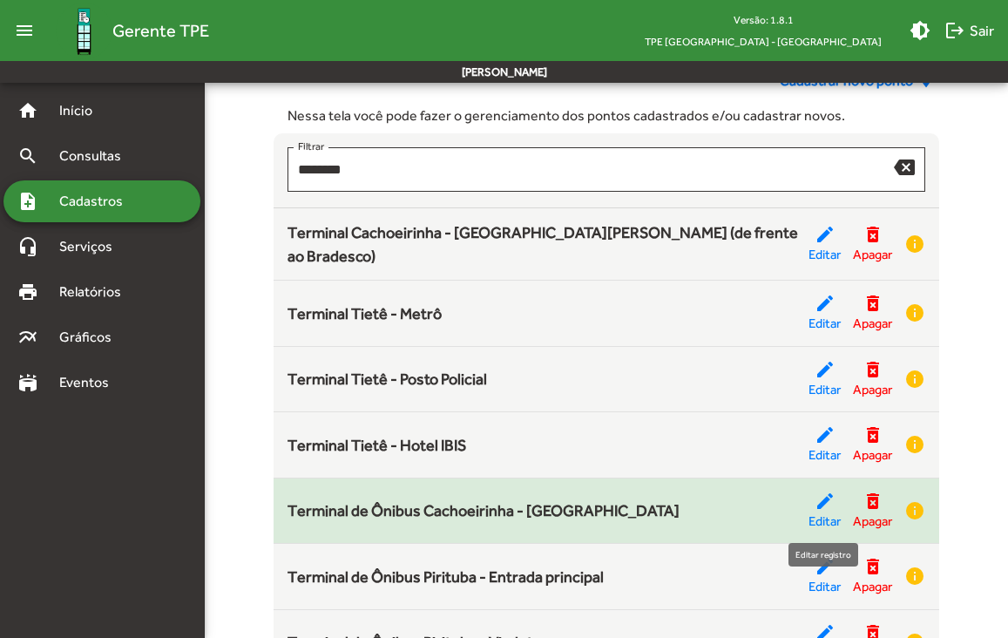
click at [811, 501] on div "edit Editar" at bounding box center [824, 510] width 32 height 41
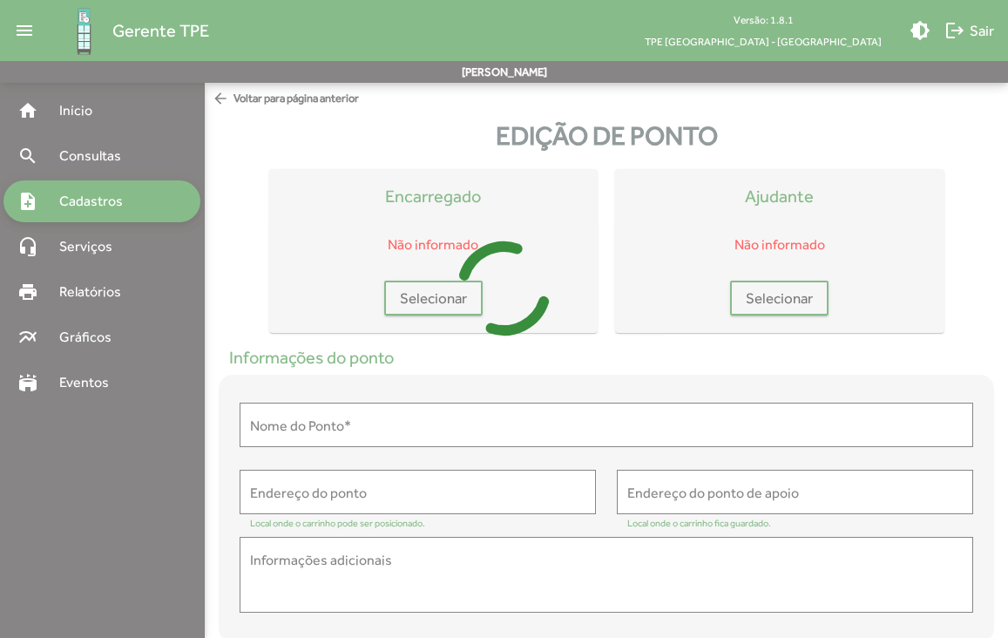
type input "**********"
type textarea "**********"
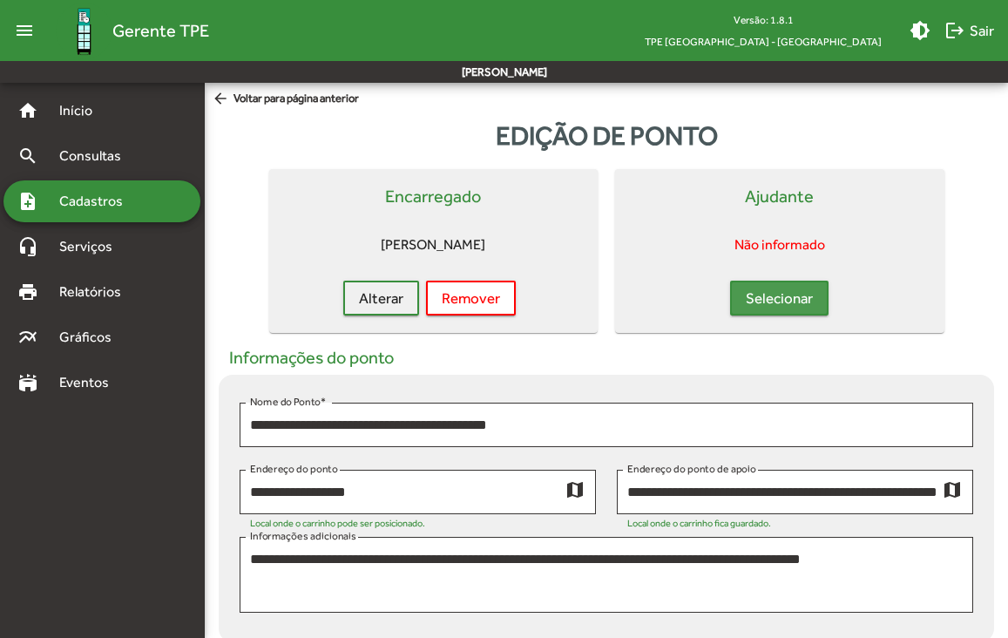
click at [748, 299] on span "Selecionar" at bounding box center [779, 297] width 67 height 31
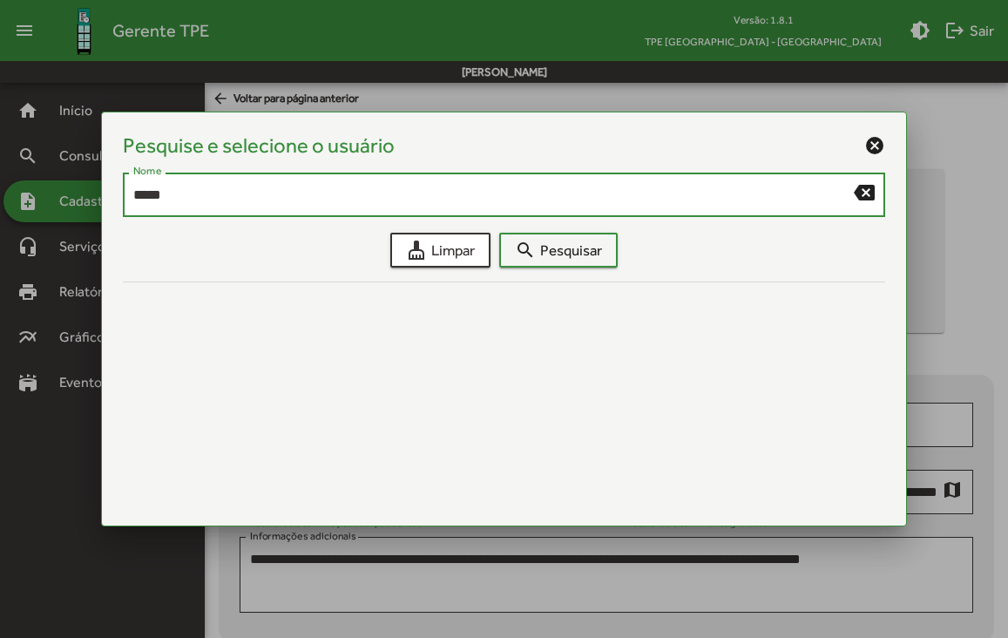
type input "*****"
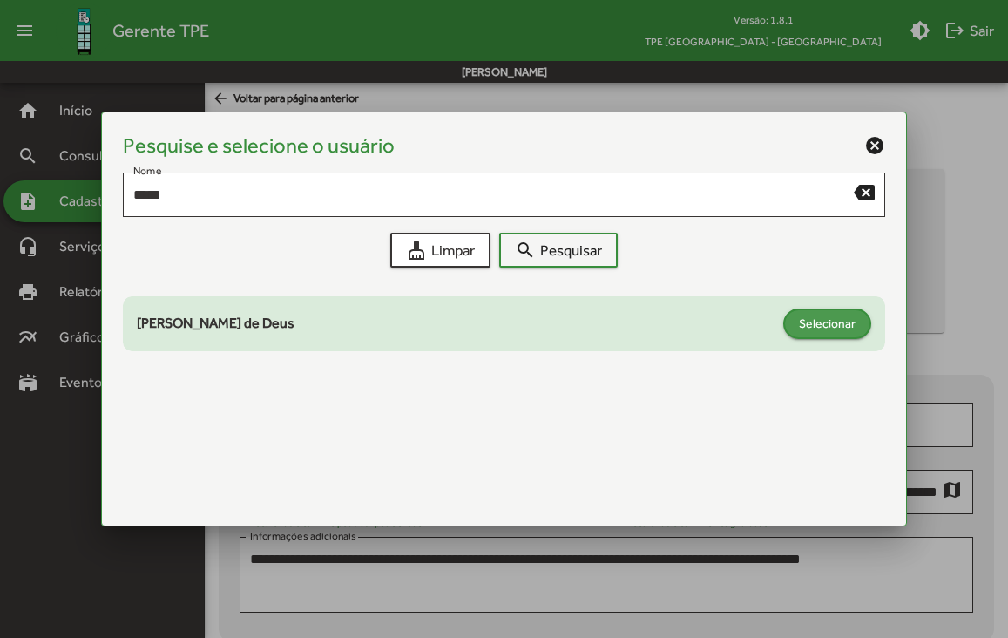
click at [813, 321] on span "Selecionar" at bounding box center [827, 322] width 57 height 31
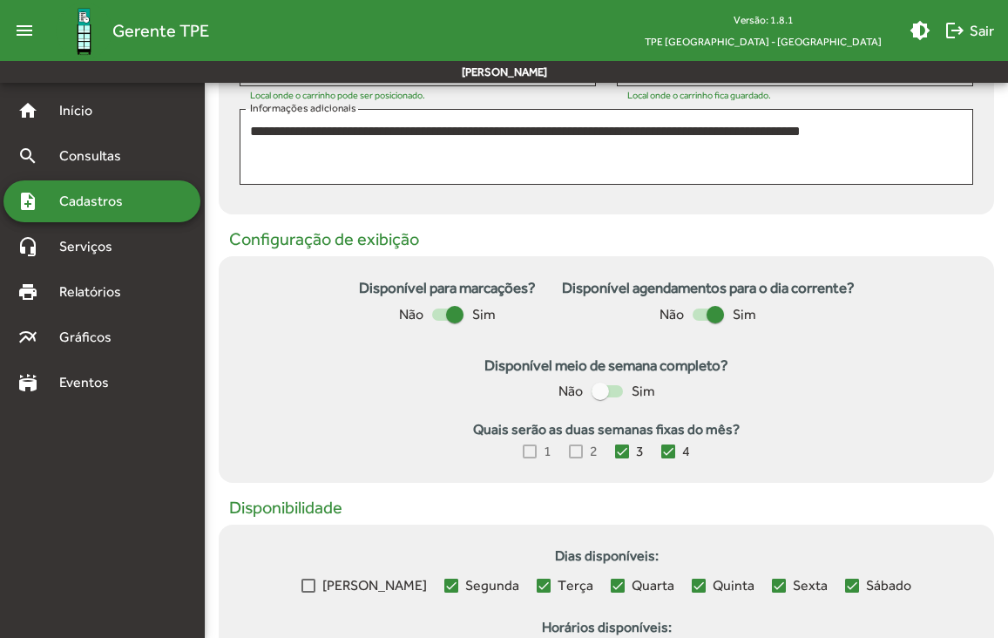
scroll to position [788, 0]
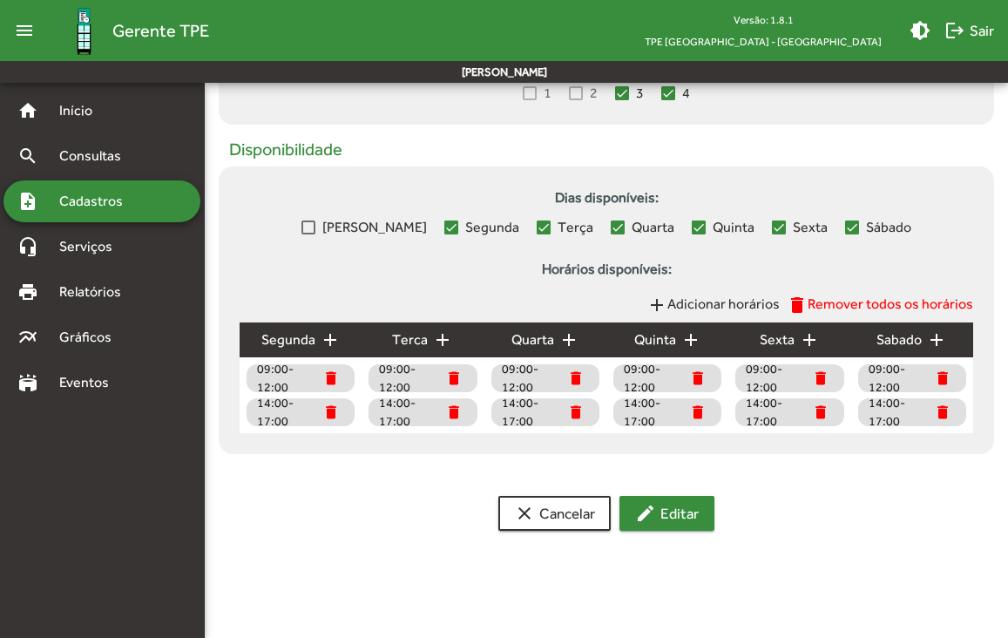
click at [683, 524] on span "edit Editar" at bounding box center [667, 512] width 64 height 31
